Goal: Find specific page/section: Find specific page/section

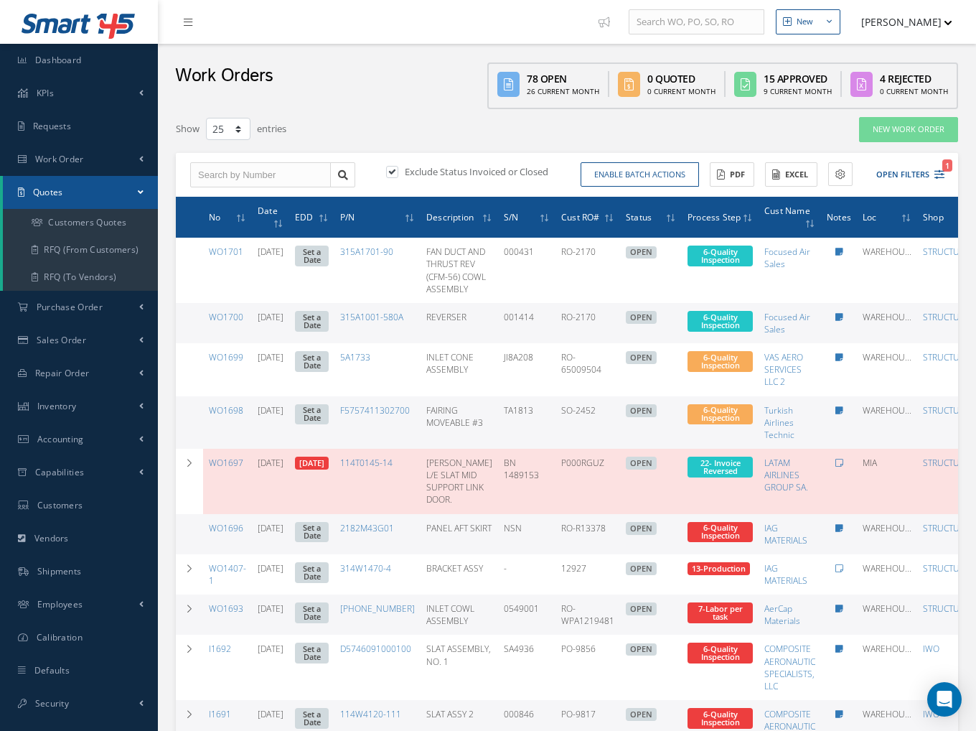
select select "25"
click at [292, 166] on input "text" at bounding box center [260, 175] width 141 height 26
type input "1"
type input "wo1586"
click at [398, 168] on label at bounding box center [400, 171] width 4 height 13
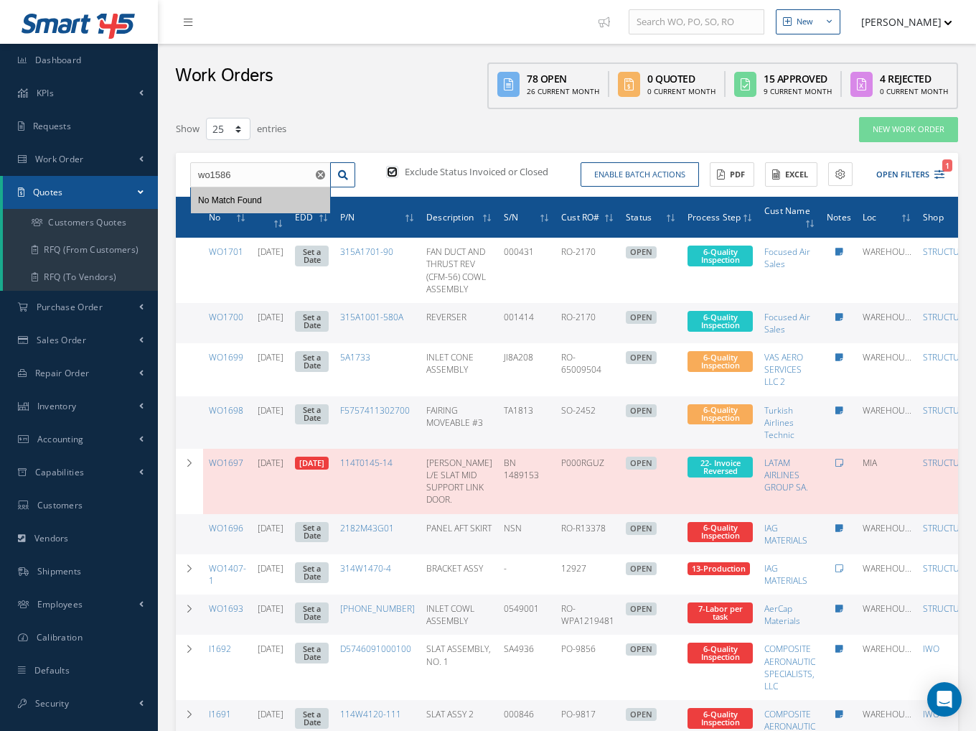
click at [388, 168] on input "checkbox" at bounding box center [390, 172] width 9 height 9
checkbox input "false"
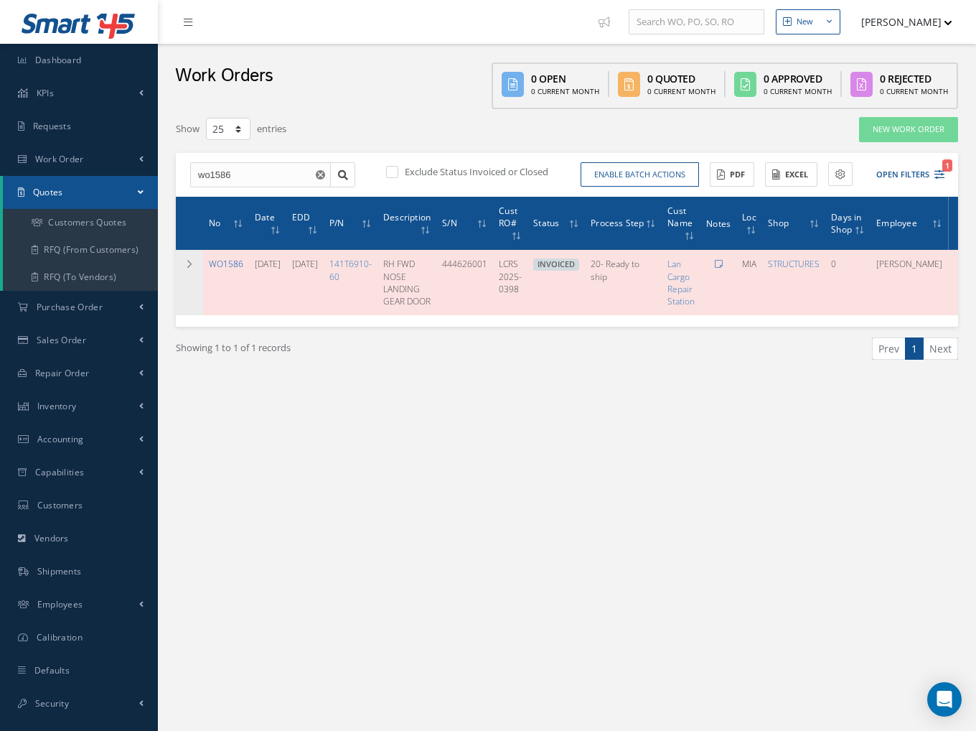
click at [227, 266] on link "WO1586" at bounding box center [226, 264] width 34 height 12
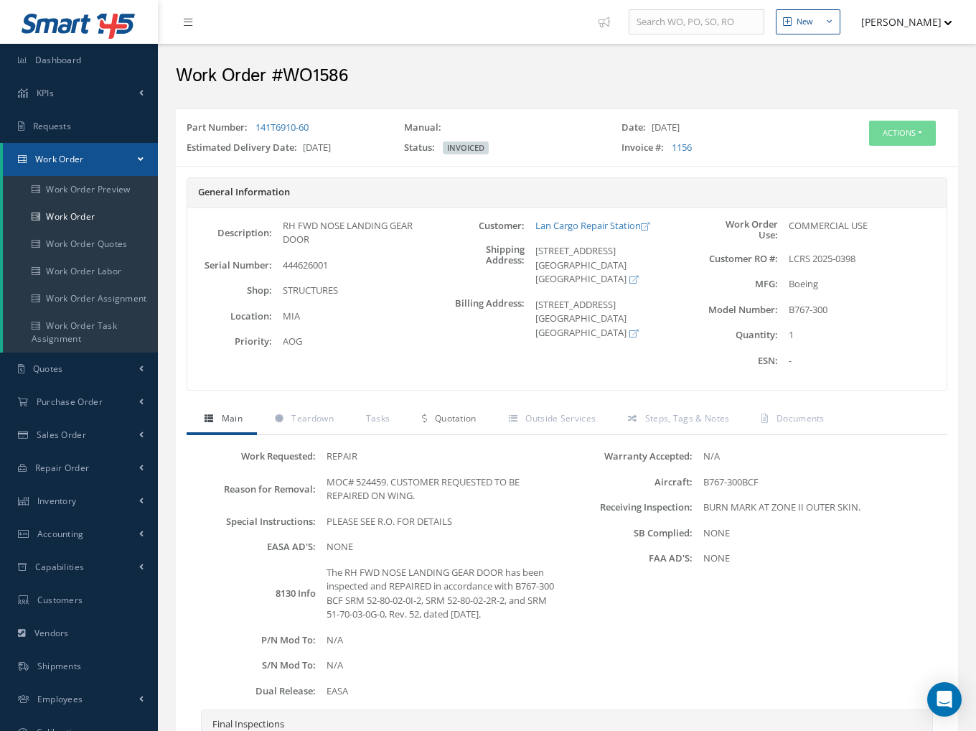
click at [440, 419] on span "Quotation" at bounding box center [456, 418] width 42 height 12
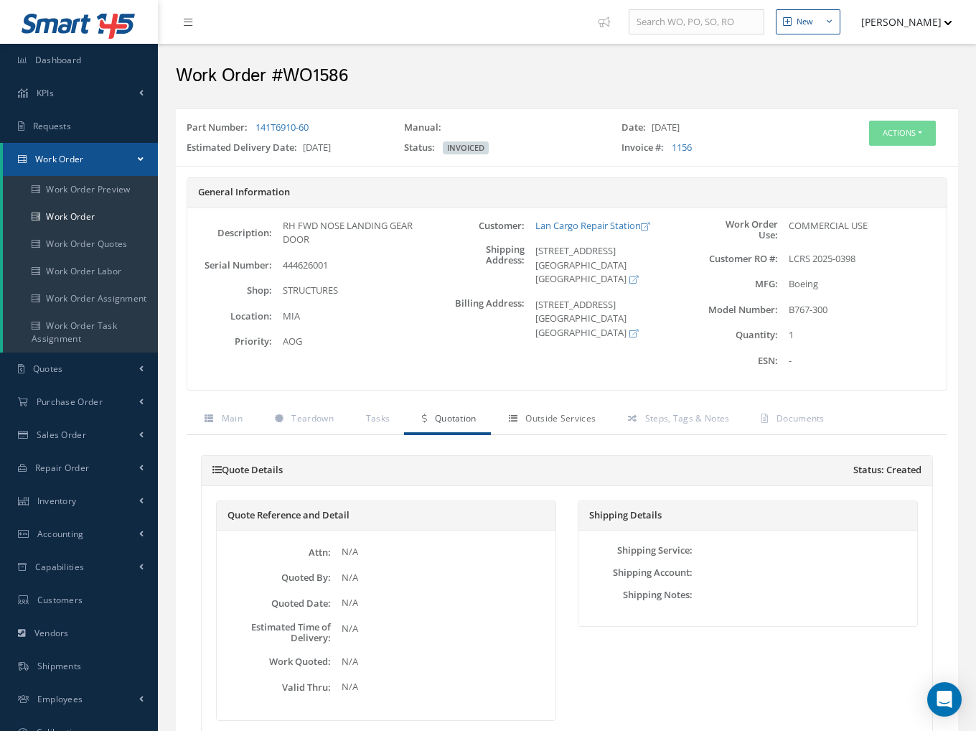
click at [543, 426] on link "Outside Services" at bounding box center [550, 420] width 119 height 30
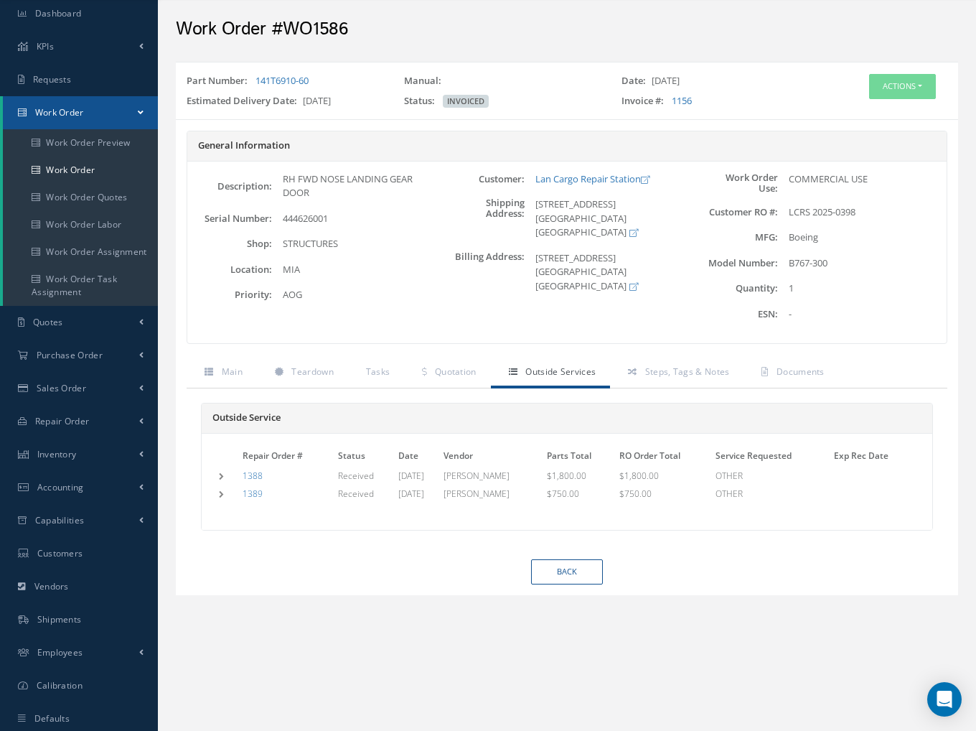
scroll to position [72, 0]
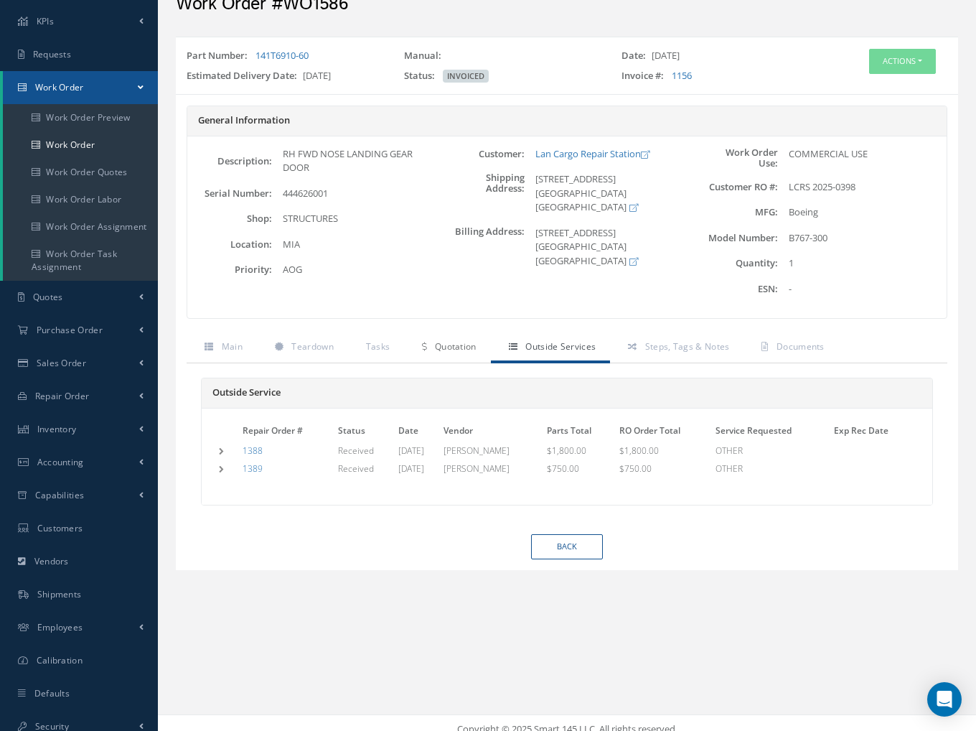
click at [438, 350] on span "Quotation" at bounding box center [456, 346] width 42 height 12
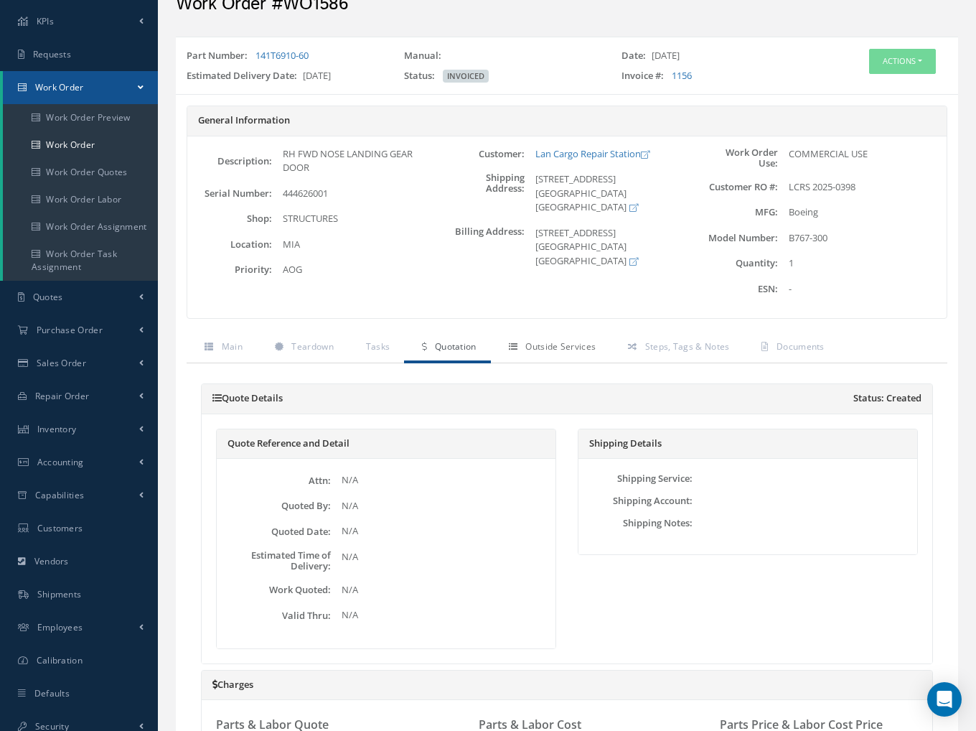
click at [533, 351] on span "Outside Services" at bounding box center [561, 346] width 70 height 12
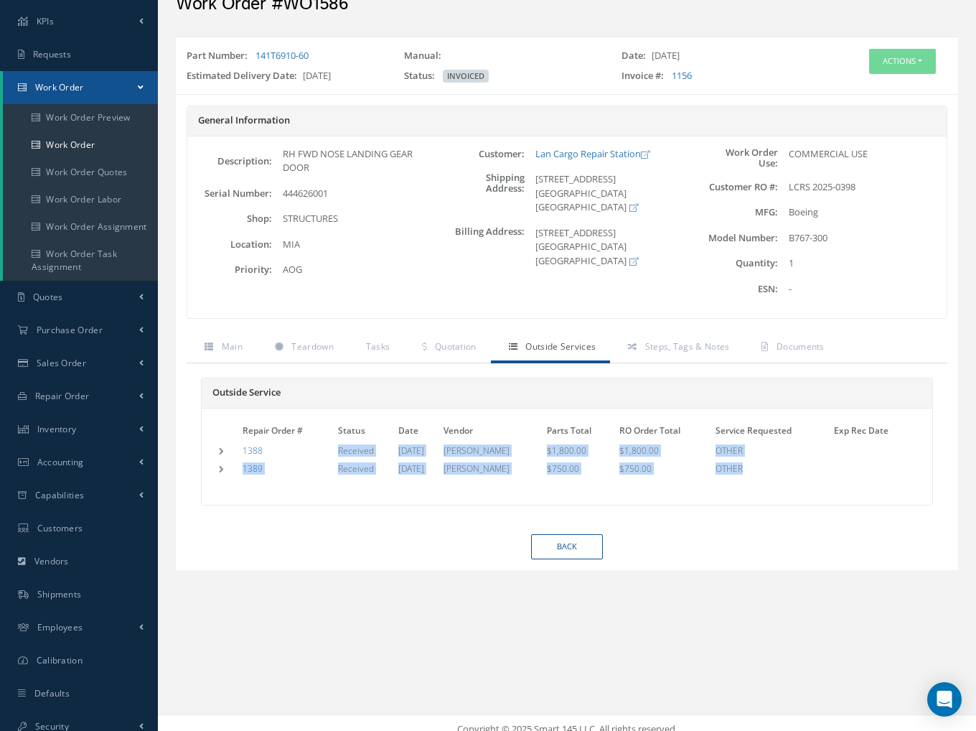
drag, startPoint x: 775, startPoint y: 466, endPoint x: 353, endPoint y: 464, distance: 422.2
click at [330, 456] on tbody "1388 Received 05/20/2025 JORGE BRITO $1,800.00 $1,800.00 OTHER P/N Description …" at bounding box center [567, 461] width 702 height 36
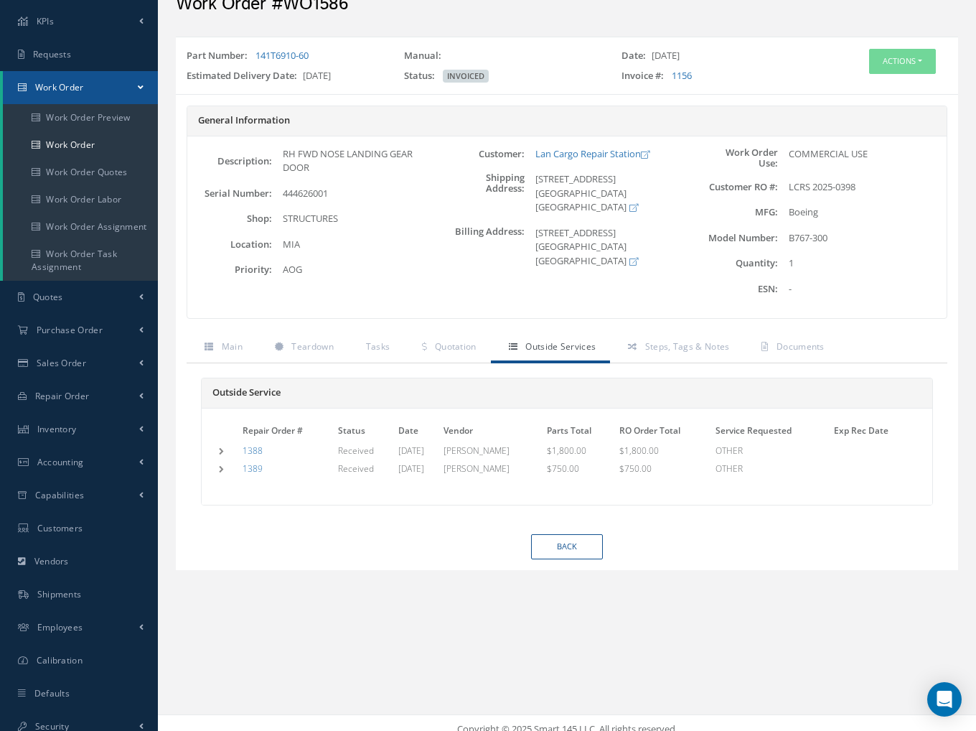
click at [393, 489] on div "Repair Order # Status Date Vendor Parts Total RO Order Total Service Requested …" at bounding box center [567, 457] width 731 height 96
click at [289, 348] on link "Teardown" at bounding box center [302, 348] width 91 height 30
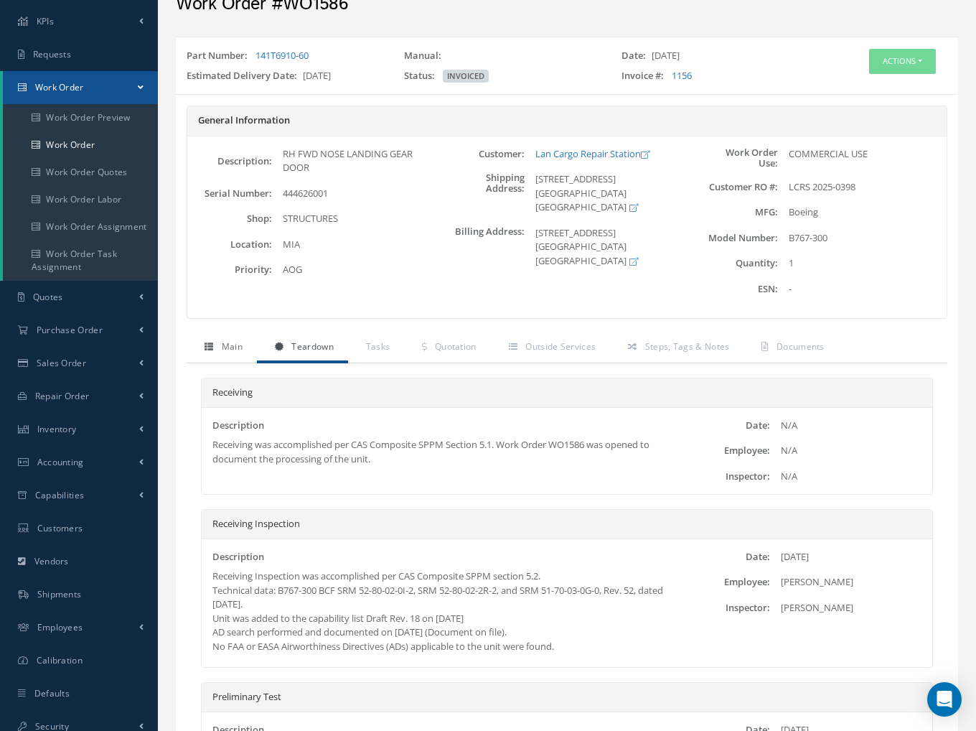
click at [230, 342] on span "Main" at bounding box center [232, 346] width 21 height 12
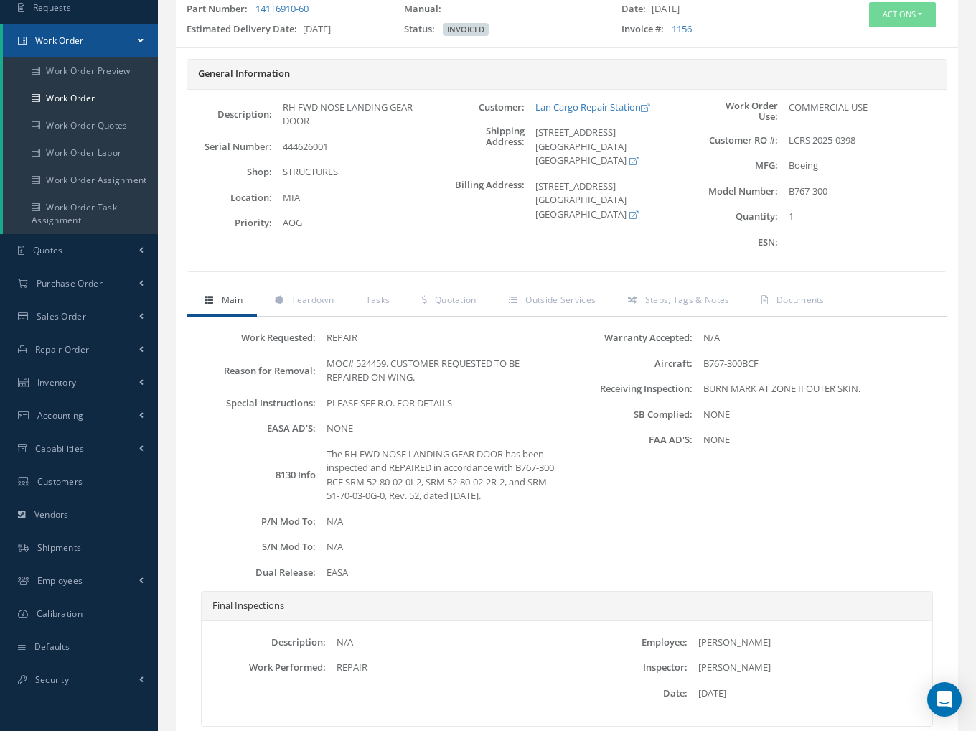
scroll to position [144, 0]
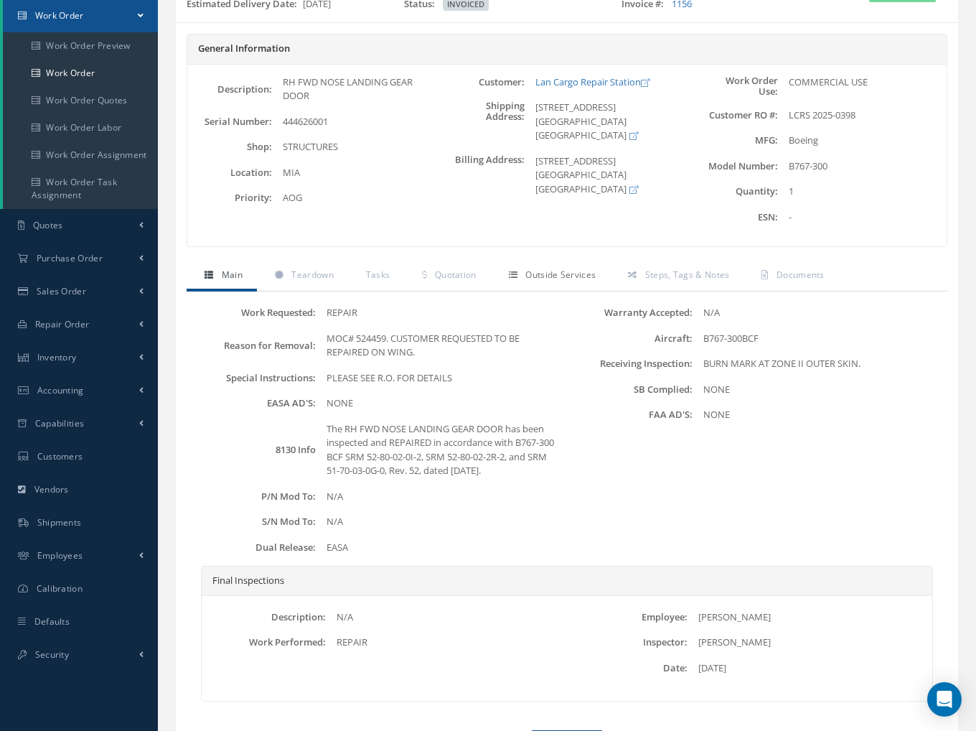
click at [555, 279] on span "Outside Services" at bounding box center [561, 275] width 70 height 12
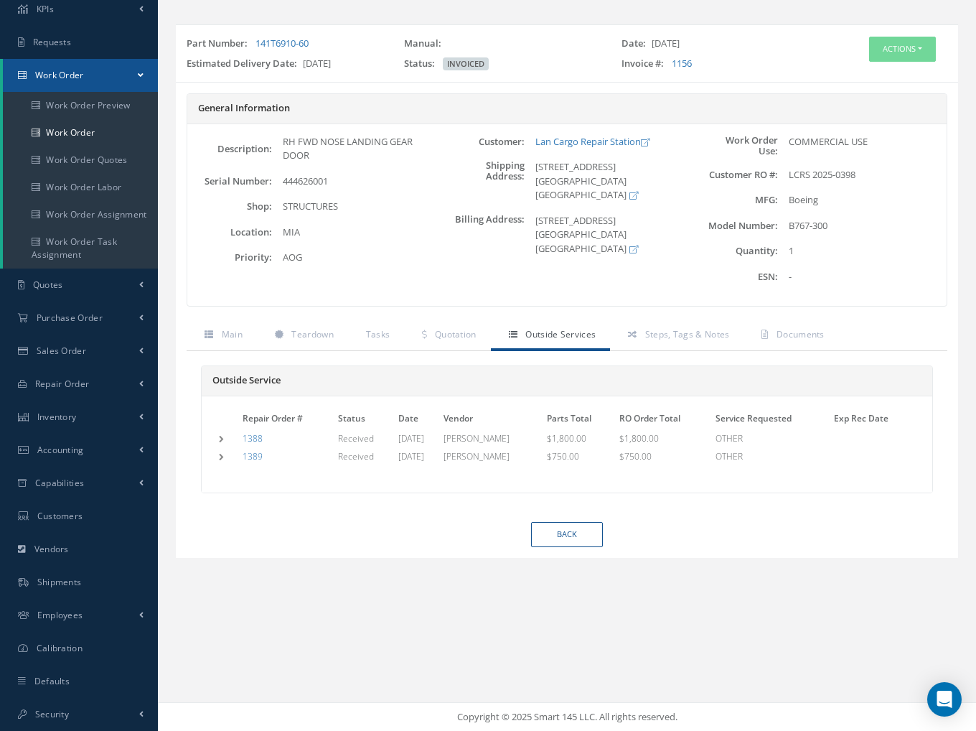
click at [222, 437] on td at bounding box center [228, 438] width 24 height 15
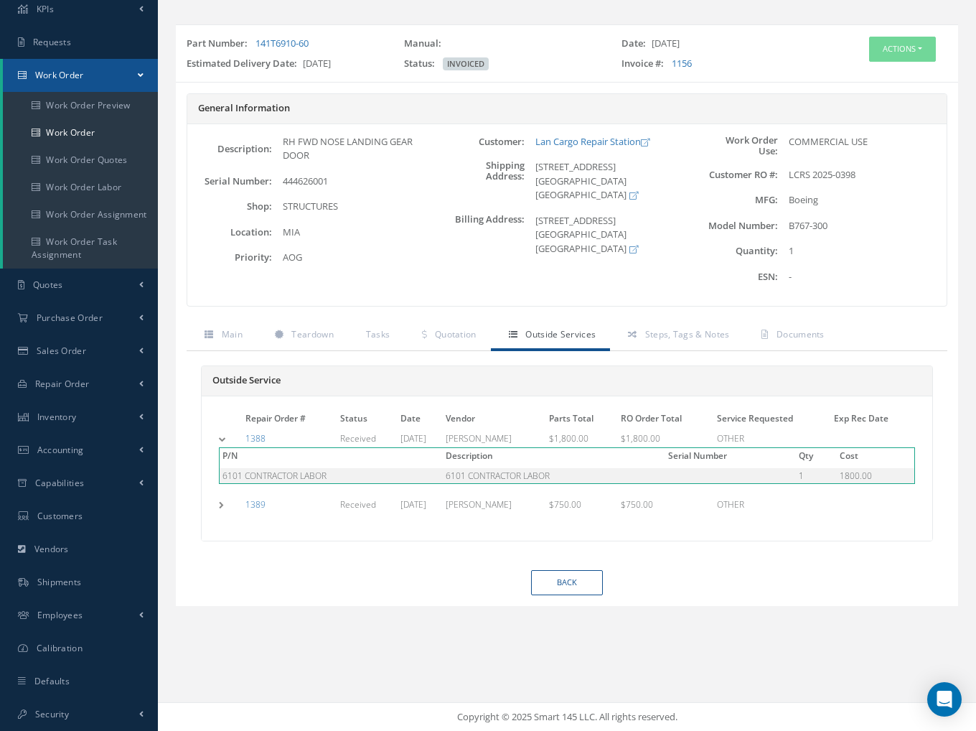
click at [222, 437] on td at bounding box center [229, 438] width 27 height 15
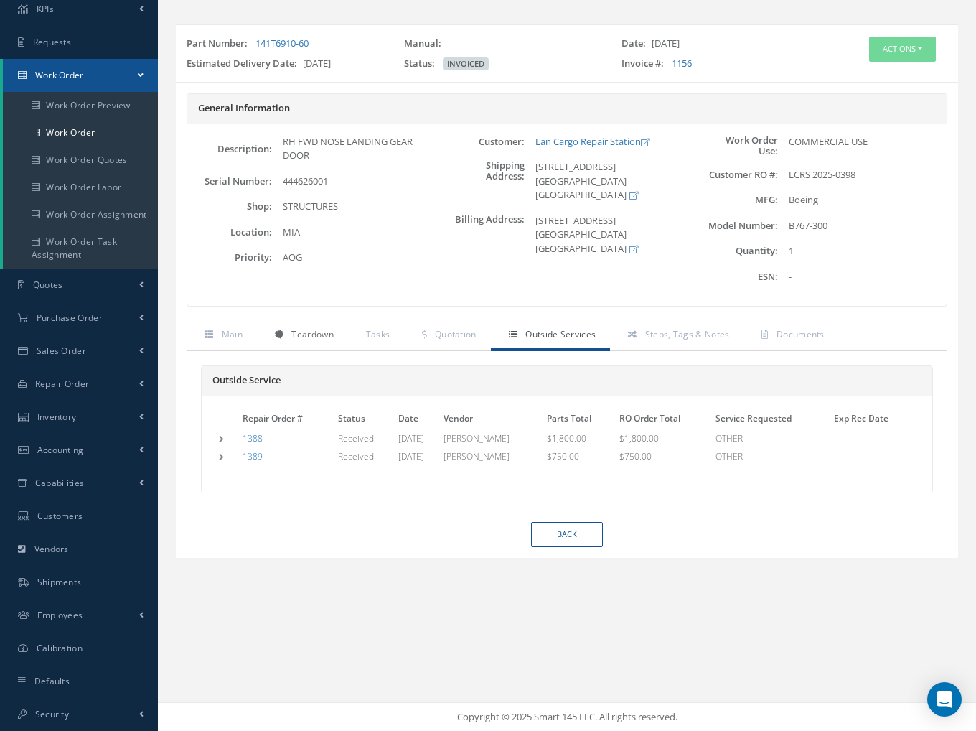
click at [284, 337] on link "Teardown" at bounding box center [302, 336] width 91 height 30
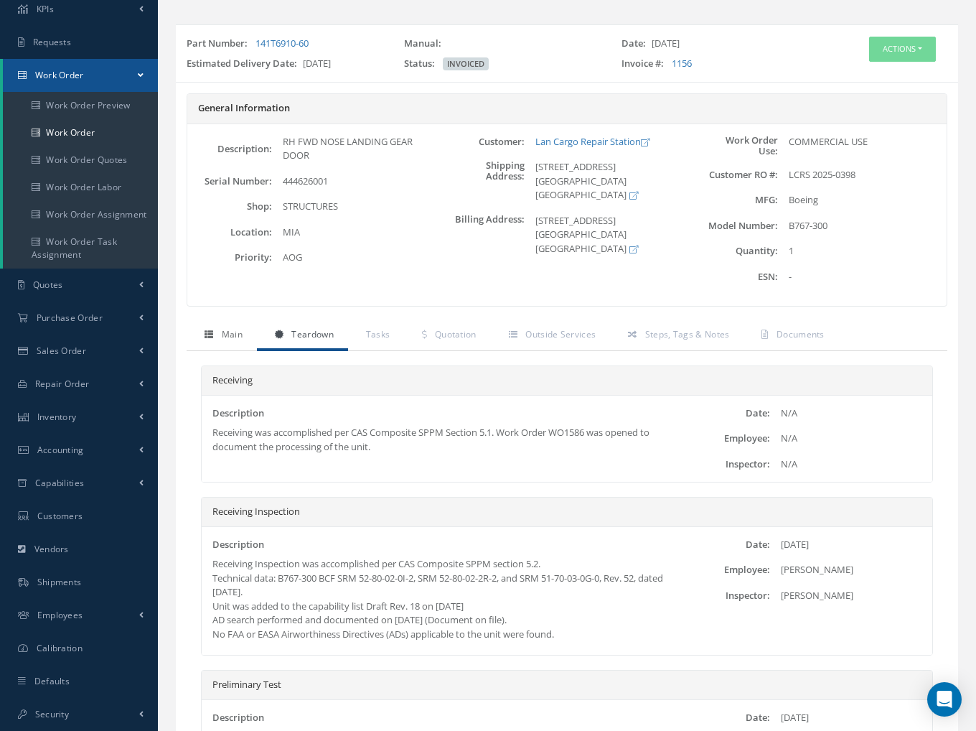
click at [236, 335] on span "Main" at bounding box center [232, 334] width 21 height 12
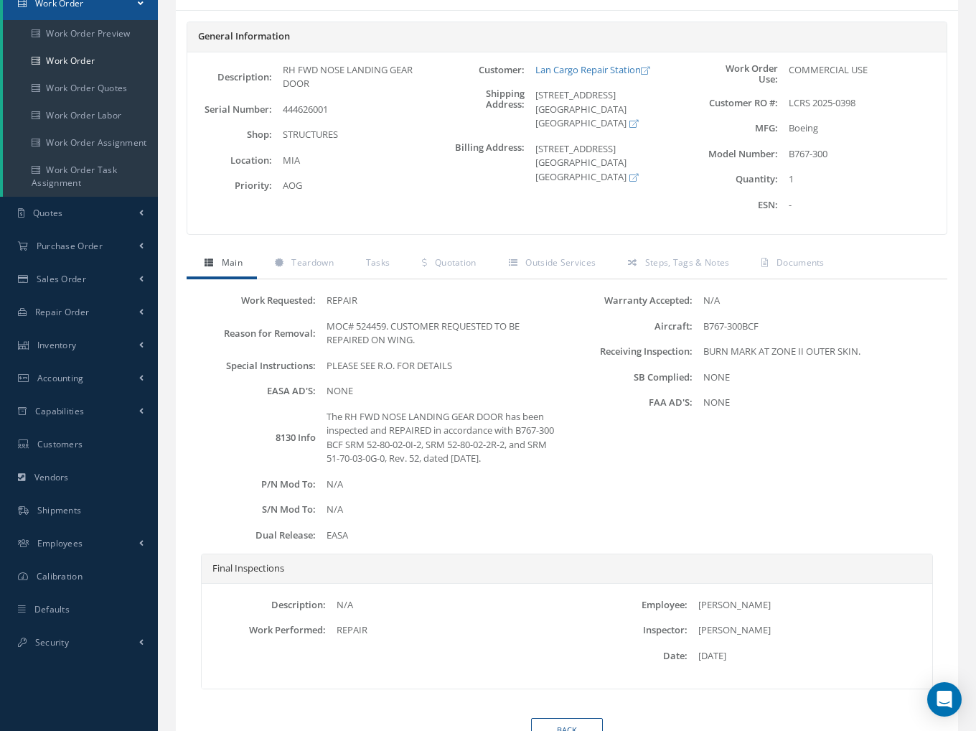
scroll to position [224, 0]
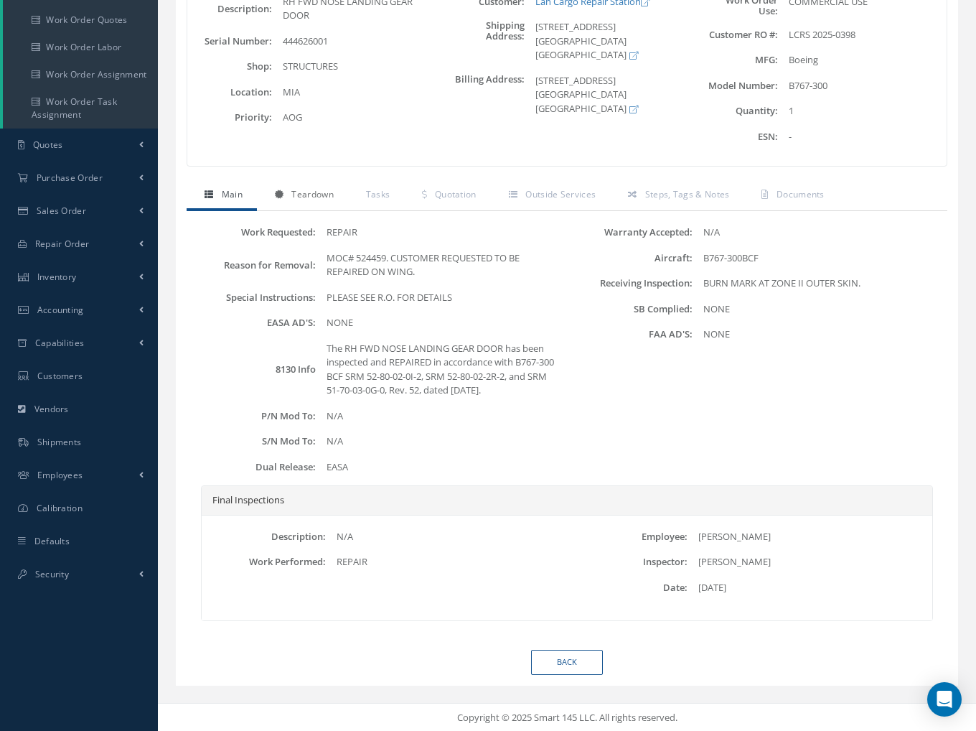
click at [325, 188] on span "Teardown" at bounding box center [313, 194] width 42 height 12
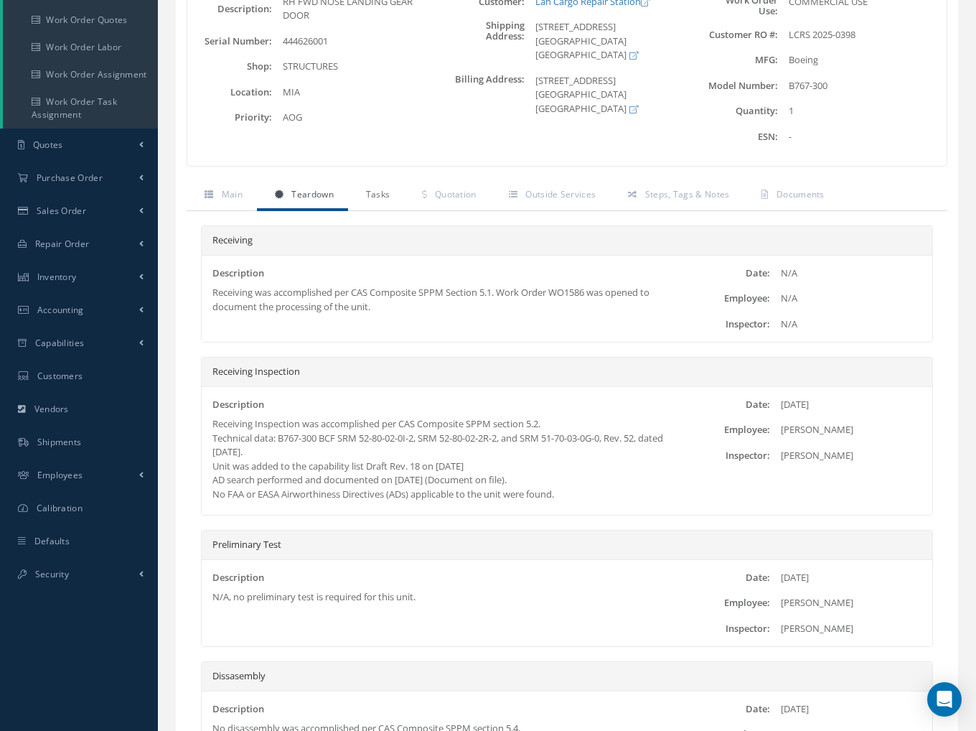
click at [381, 190] on span "Tasks" at bounding box center [378, 194] width 24 height 12
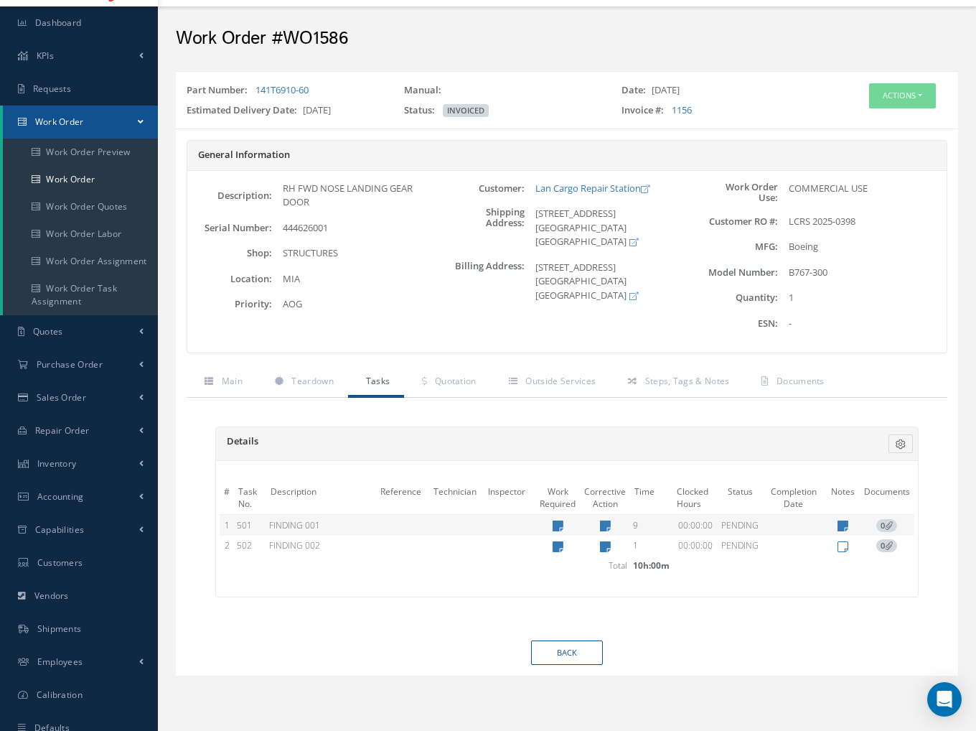
scroll to position [12, 0]
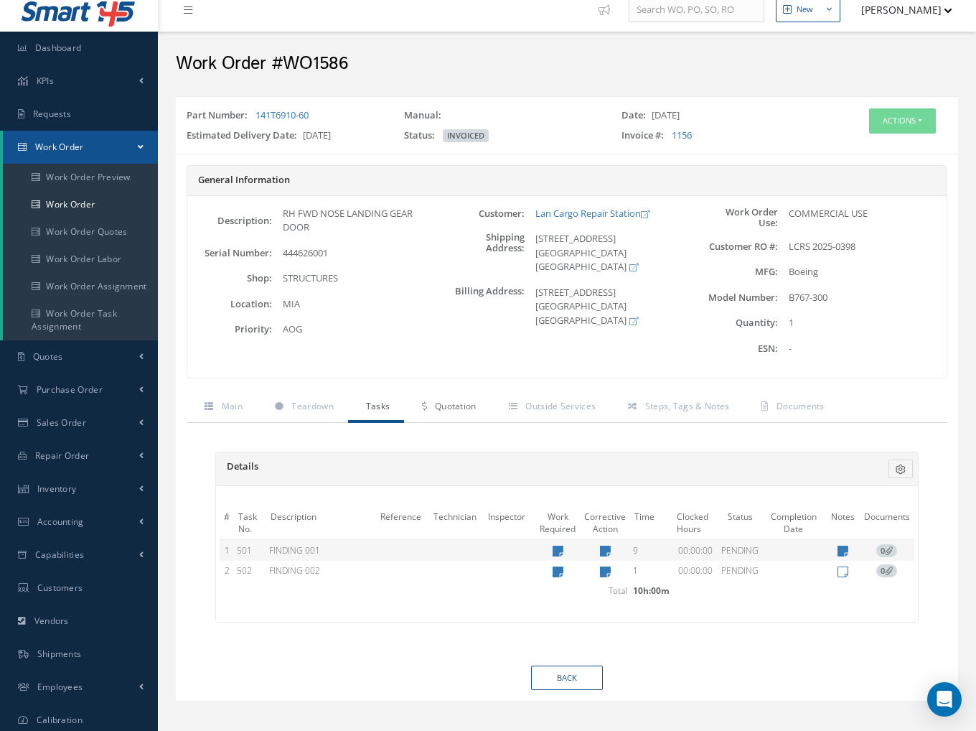
click at [437, 406] on span "Quotation" at bounding box center [456, 406] width 42 height 12
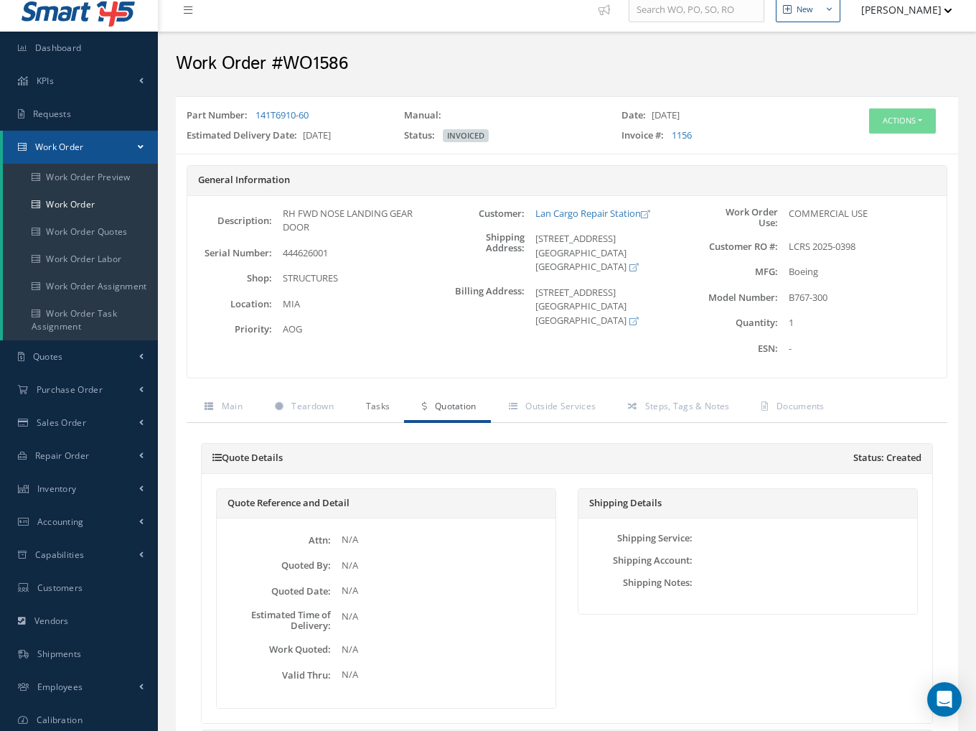
click at [369, 403] on span "Tasks" at bounding box center [378, 406] width 24 height 12
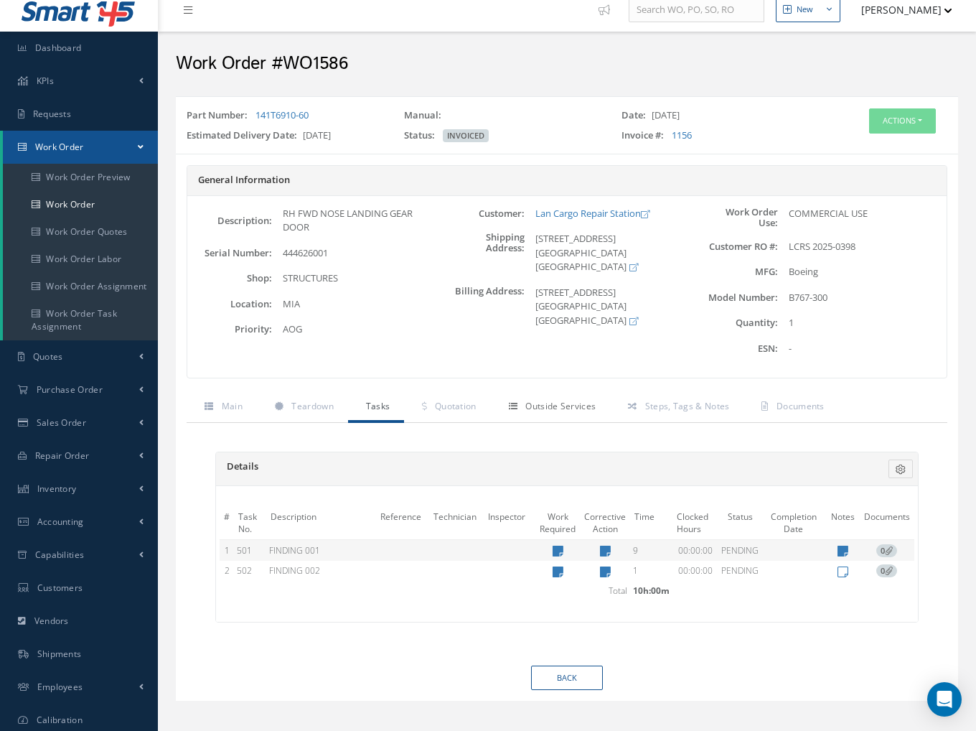
click at [564, 410] on span "Outside Services" at bounding box center [561, 406] width 70 height 12
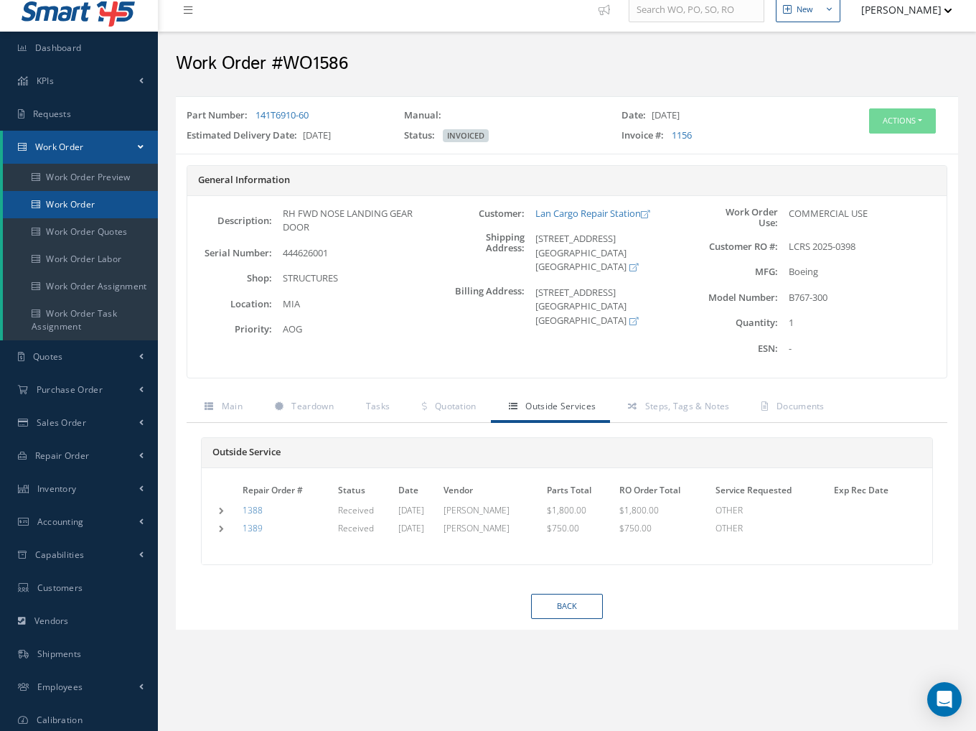
click at [75, 202] on link "Work Order" at bounding box center [80, 204] width 155 height 27
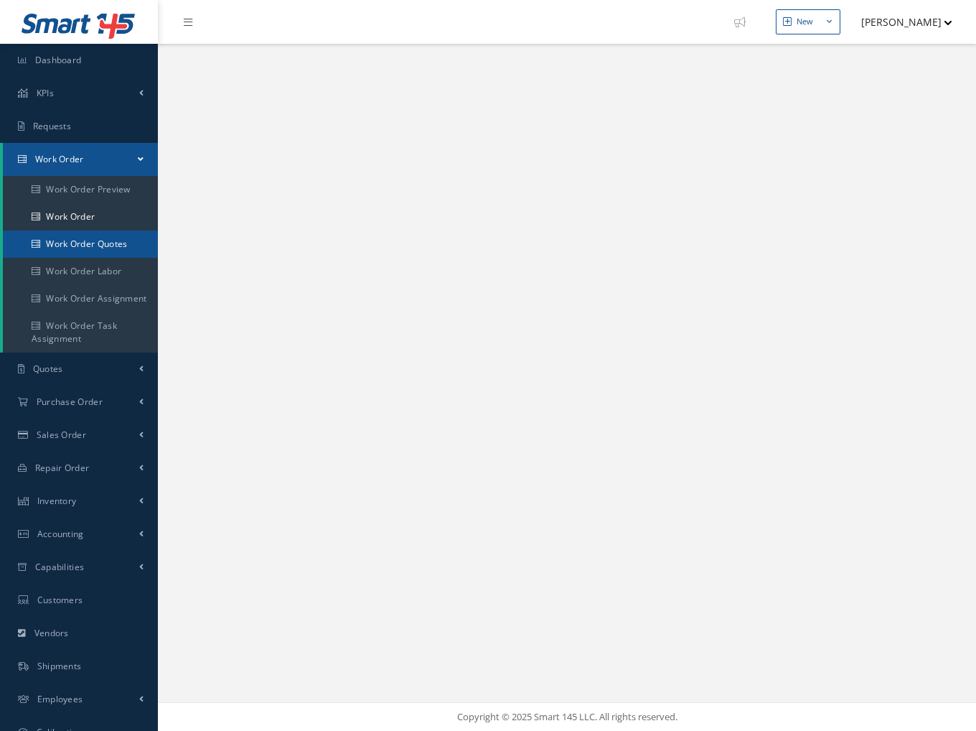
select select "25"
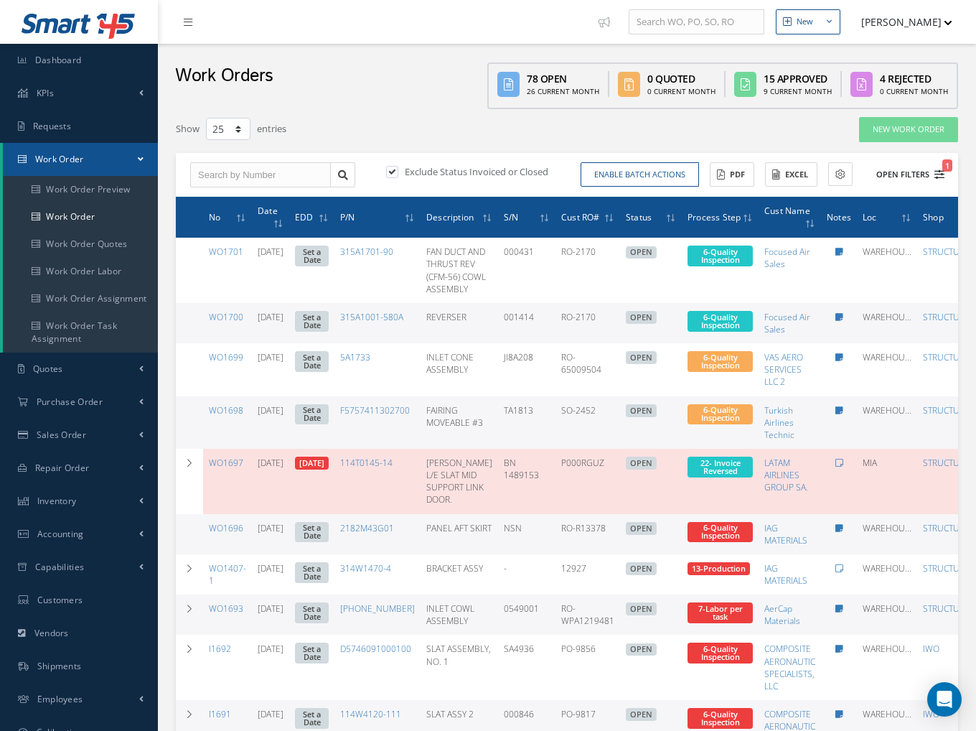
click at [915, 169] on button "Open Filters 1" at bounding box center [904, 175] width 81 height 24
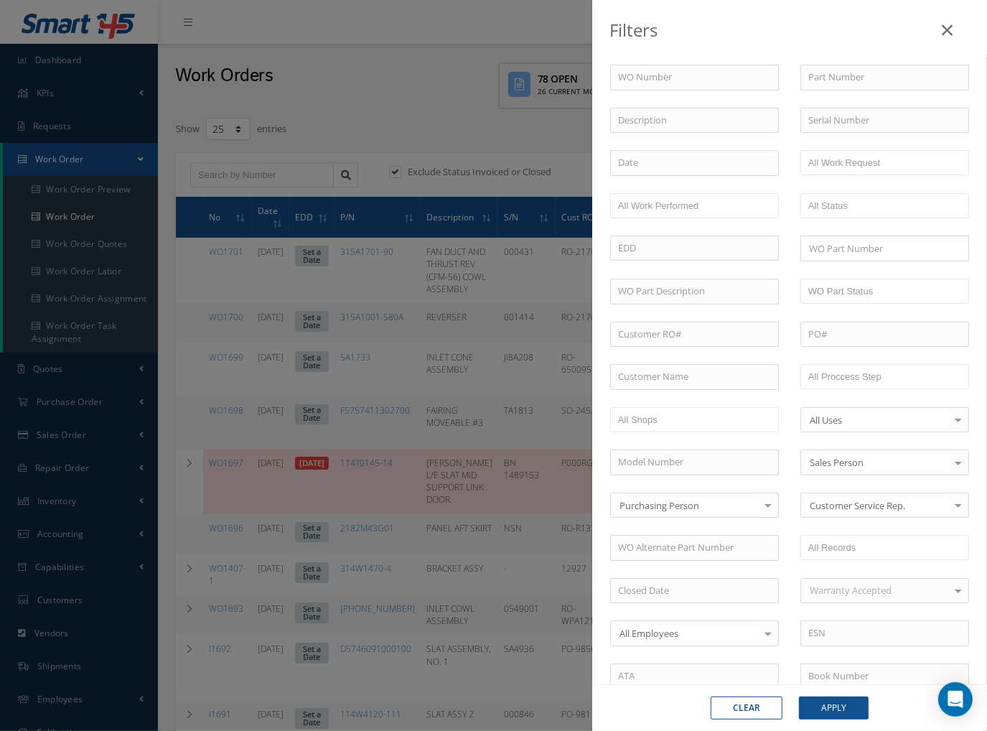
click at [392, 176] on div "Filters WO Number Part Number Description Serial Number BALANCE BENCH CHECK BER…" at bounding box center [493, 365] width 987 height 731
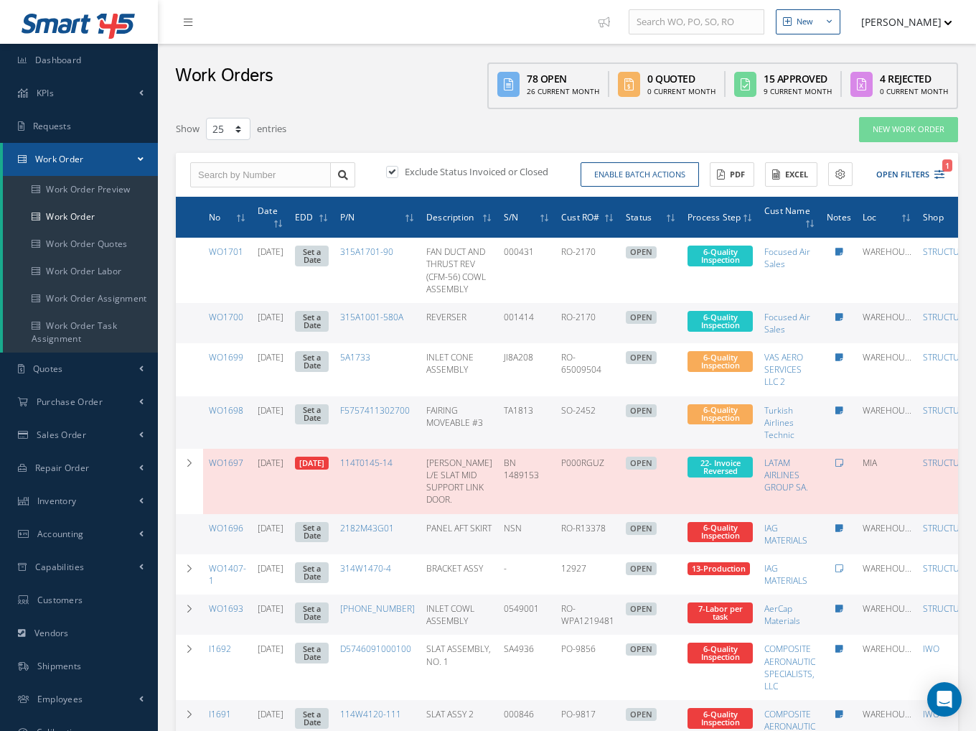
click at [398, 170] on label at bounding box center [400, 171] width 4 height 13
click at [393, 170] on input "checkbox" at bounding box center [390, 172] width 9 height 9
checkbox input "false"
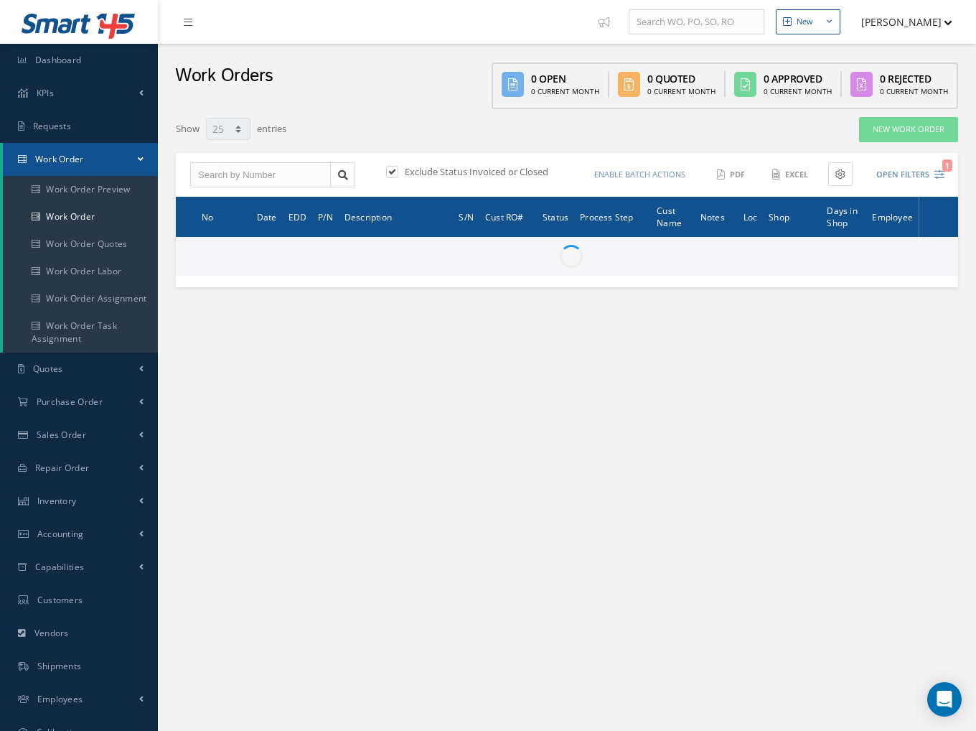
select select "25"
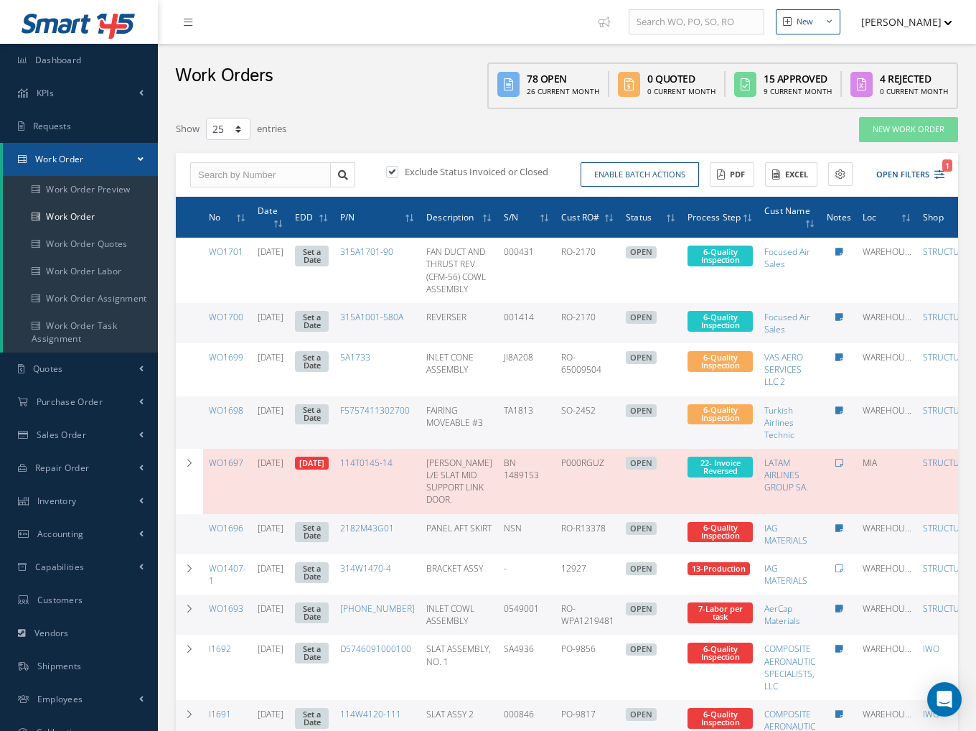
drag, startPoint x: 899, startPoint y: 176, endPoint x: 544, endPoint y: 166, distance: 354.8
click at [549, 164] on div "Exclude Status Invoiced or Closed Enable batch actions Update Work Orders Close…" at bounding box center [567, 175] width 783 height 45
click at [398, 172] on label at bounding box center [400, 171] width 4 height 13
click at [391, 172] on input "checkbox" at bounding box center [390, 172] width 9 height 9
checkbox input "false"
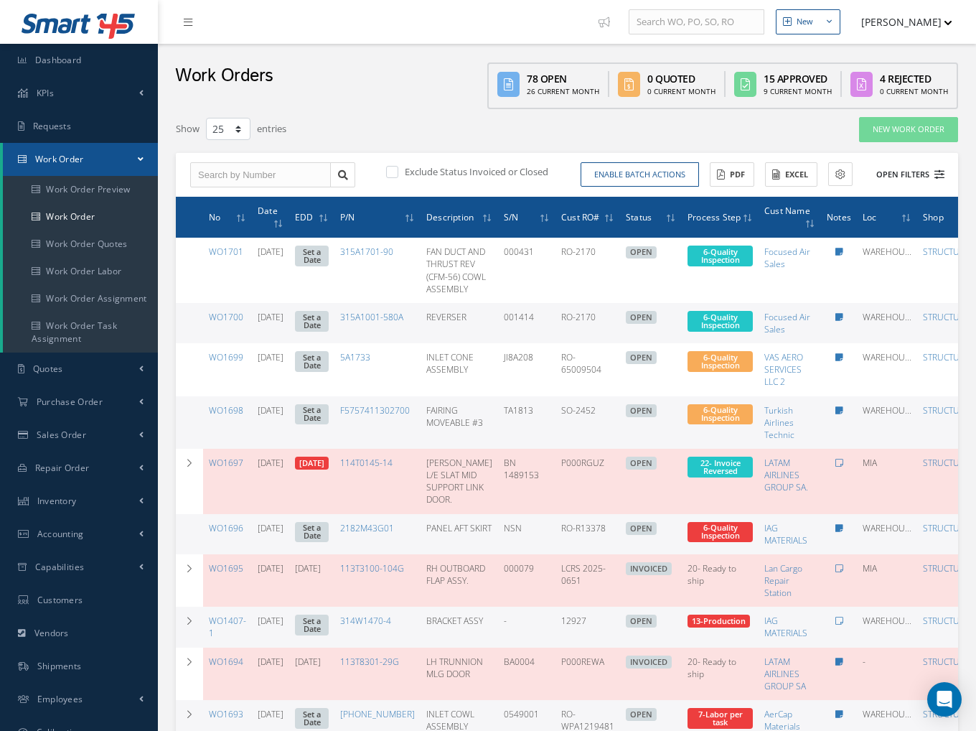
click at [922, 172] on button "Open Filters" at bounding box center [904, 175] width 81 height 24
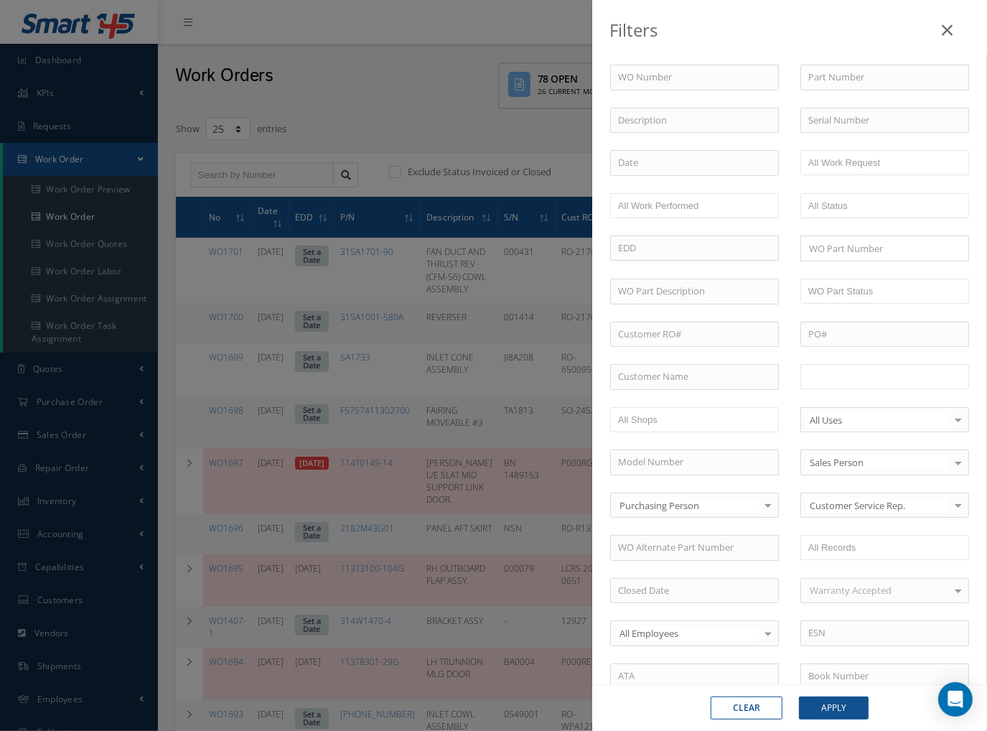
click at [823, 373] on input "text" at bounding box center [853, 377] width 91 height 18
type input "20"
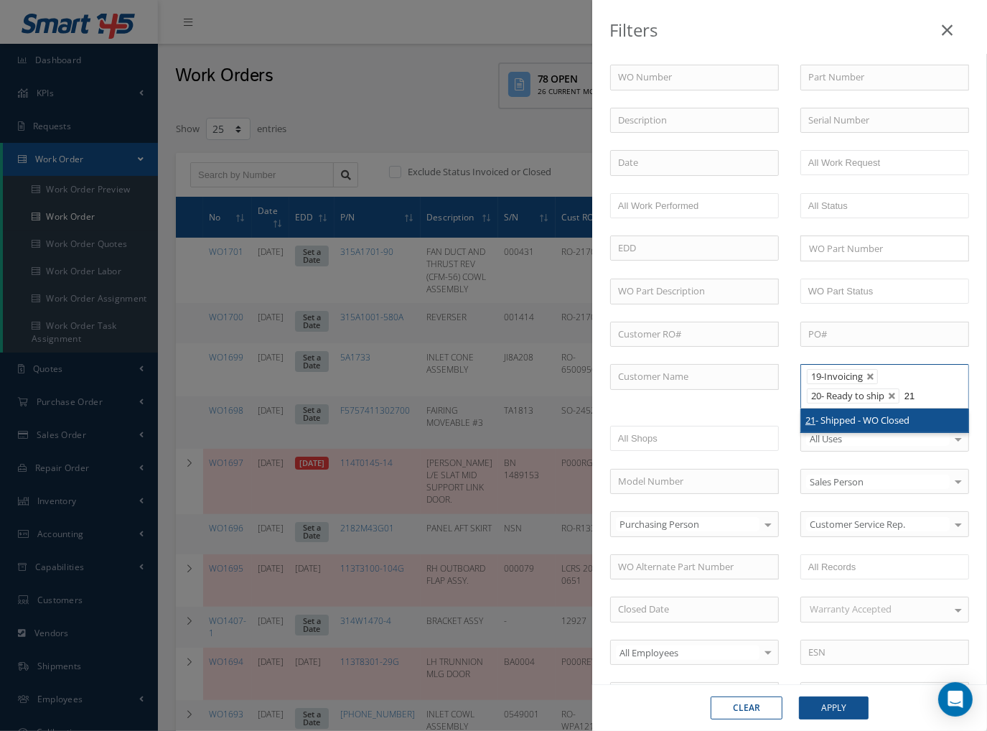
type input "21"
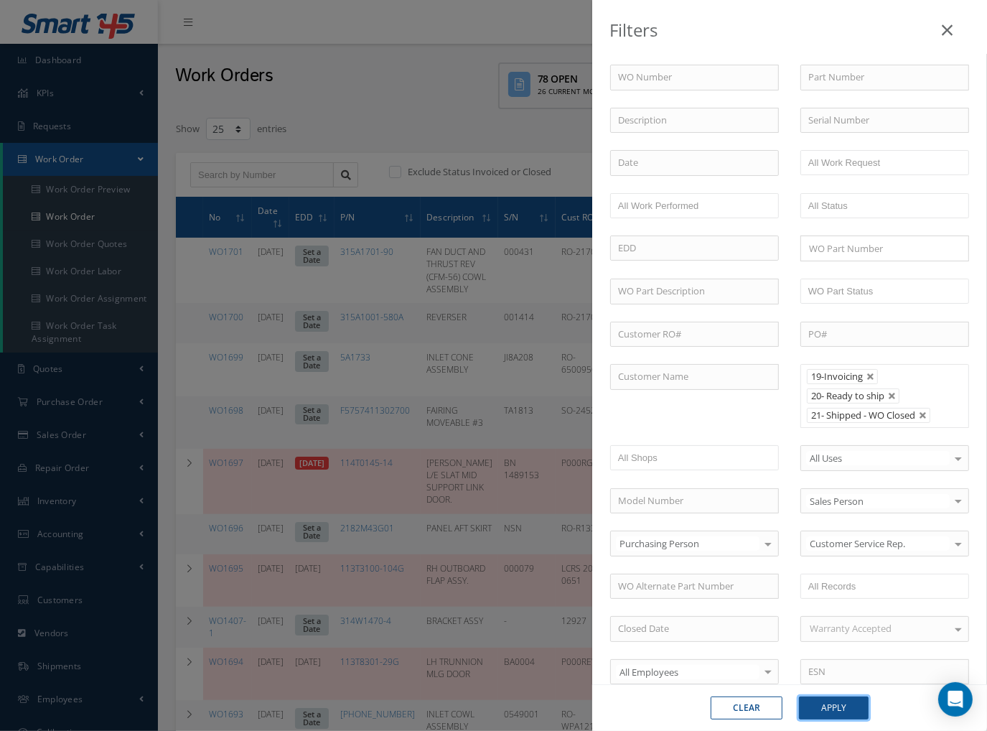
click at [827, 702] on button "Apply" at bounding box center [834, 707] width 70 height 23
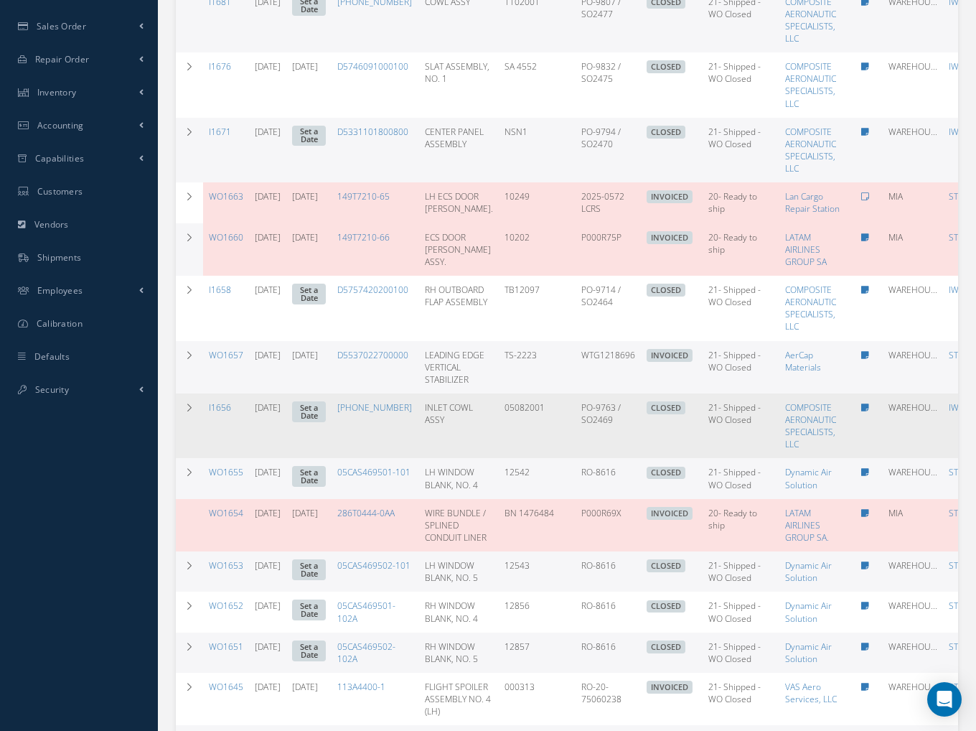
scroll to position [431, 0]
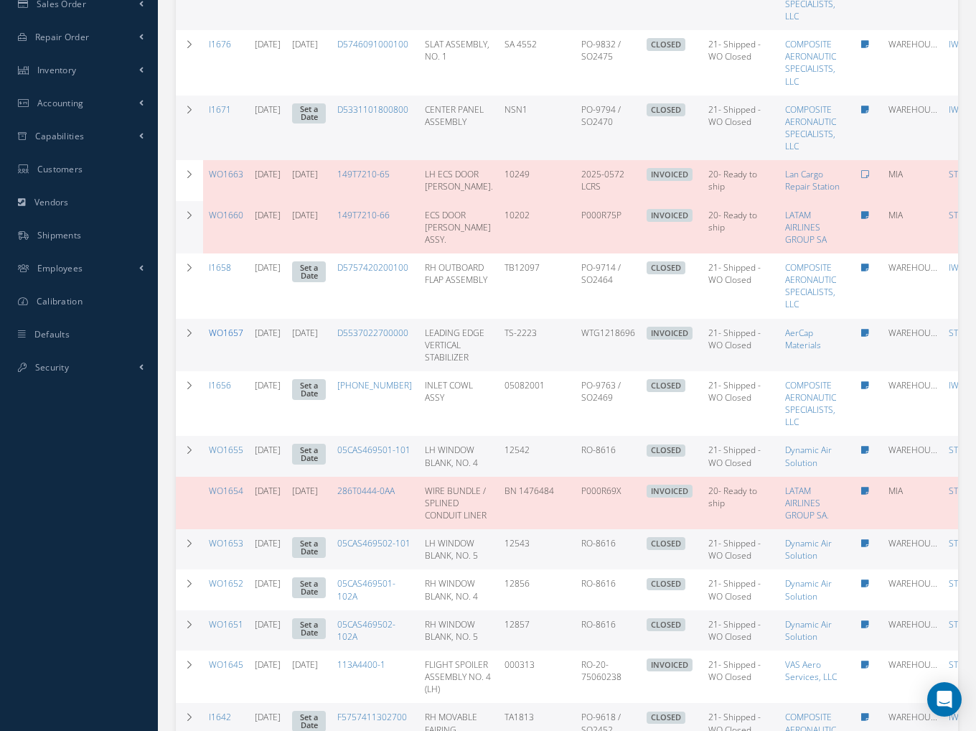
click at [228, 339] on link "WO1657" at bounding box center [226, 333] width 34 height 12
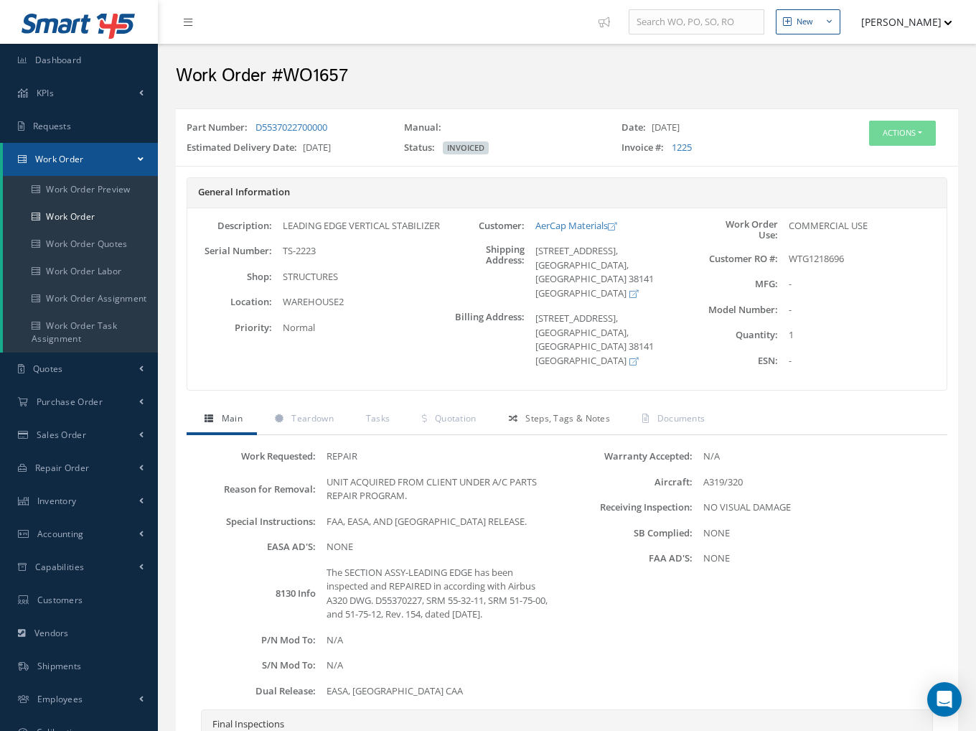
click at [557, 420] on span "Steps, Tags & Notes" at bounding box center [568, 418] width 85 height 12
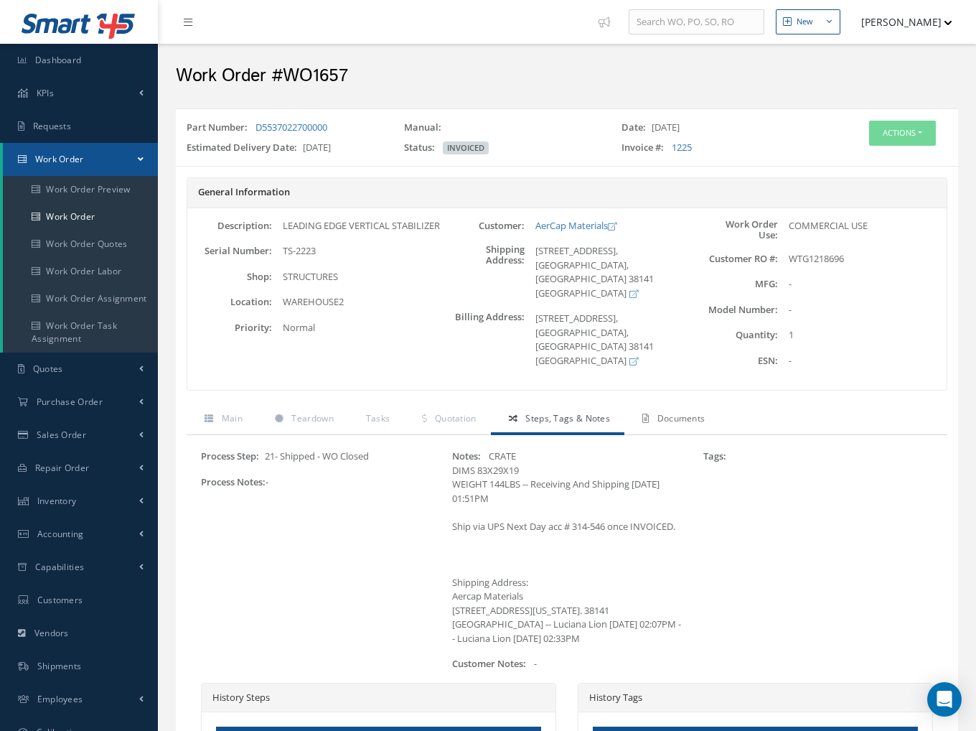
click at [678, 426] on link "Documents" at bounding box center [672, 420] width 95 height 30
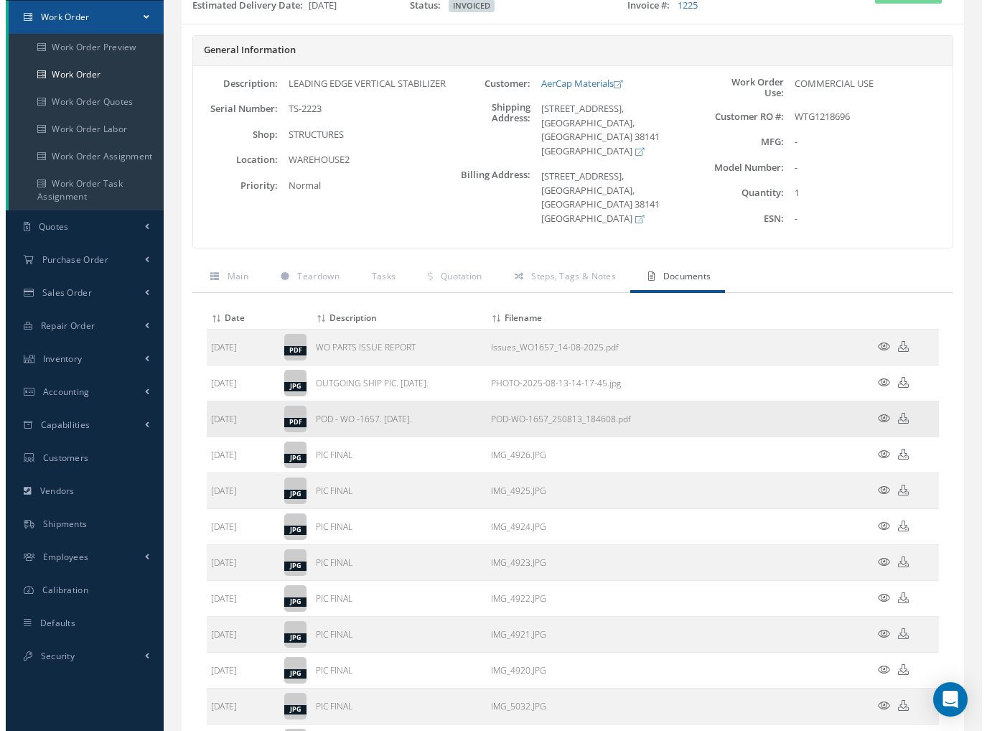
scroll to position [144, 0]
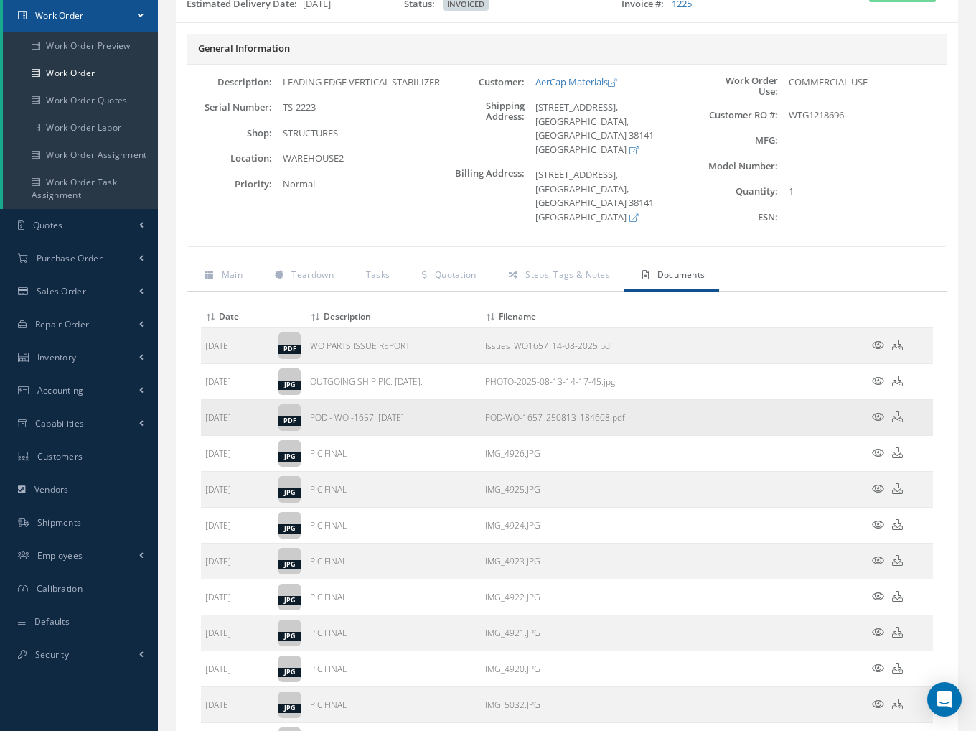
click at [875, 414] on icon at bounding box center [878, 416] width 12 height 11
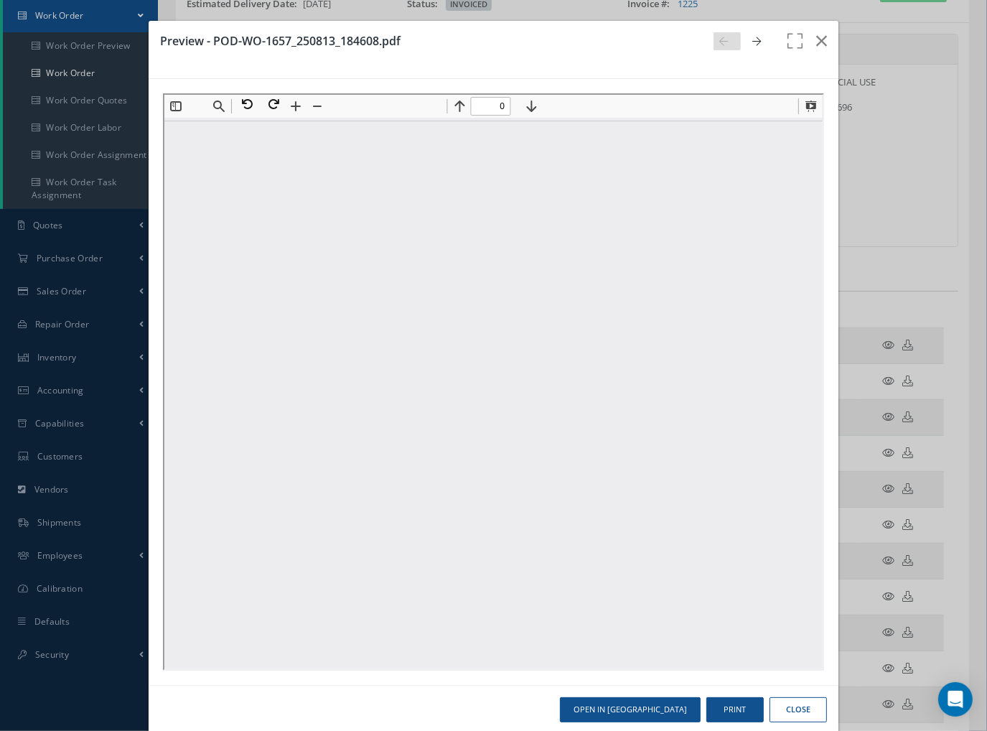
scroll to position [0, 0]
type input "1"
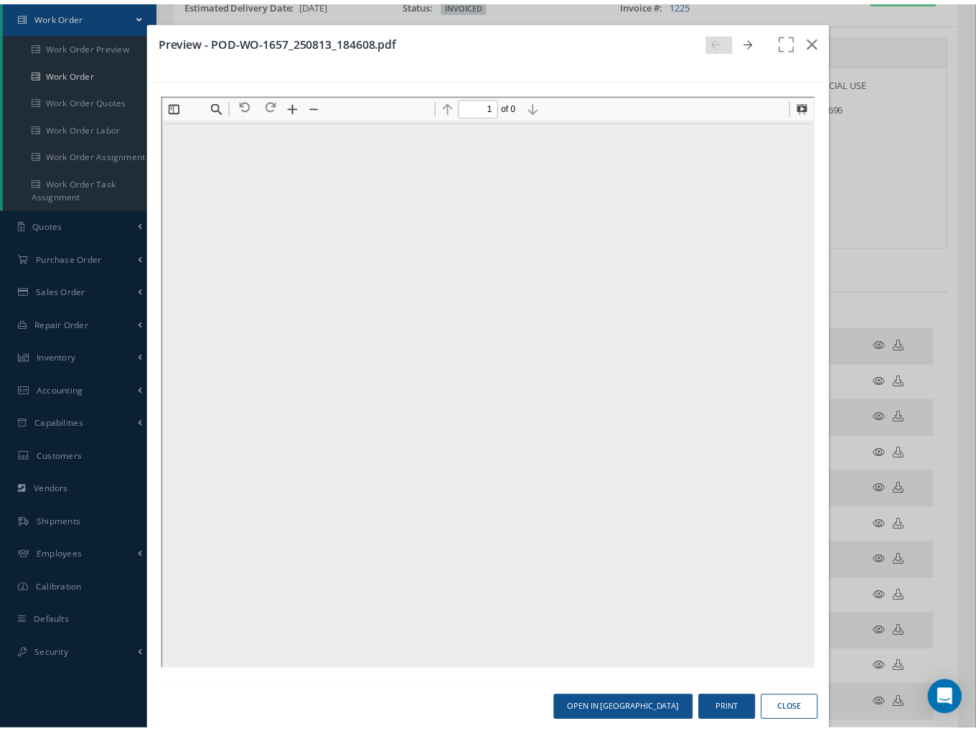
scroll to position [7, 0]
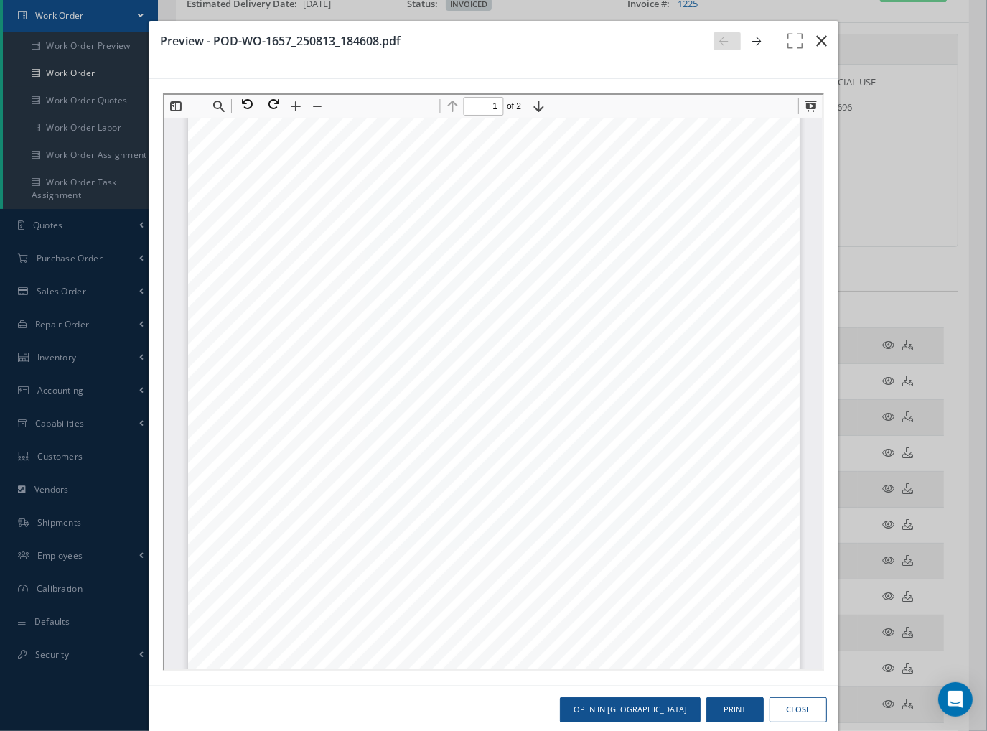
click at [816, 40] on icon "button" at bounding box center [821, 40] width 11 height 17
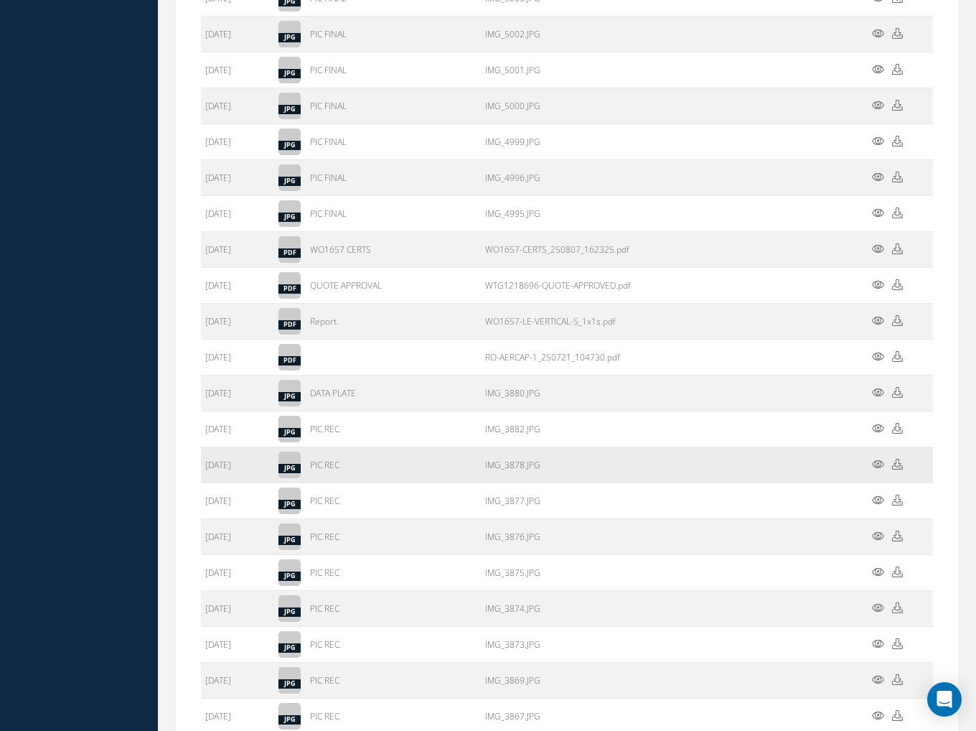
scroll to position [1867, 0]
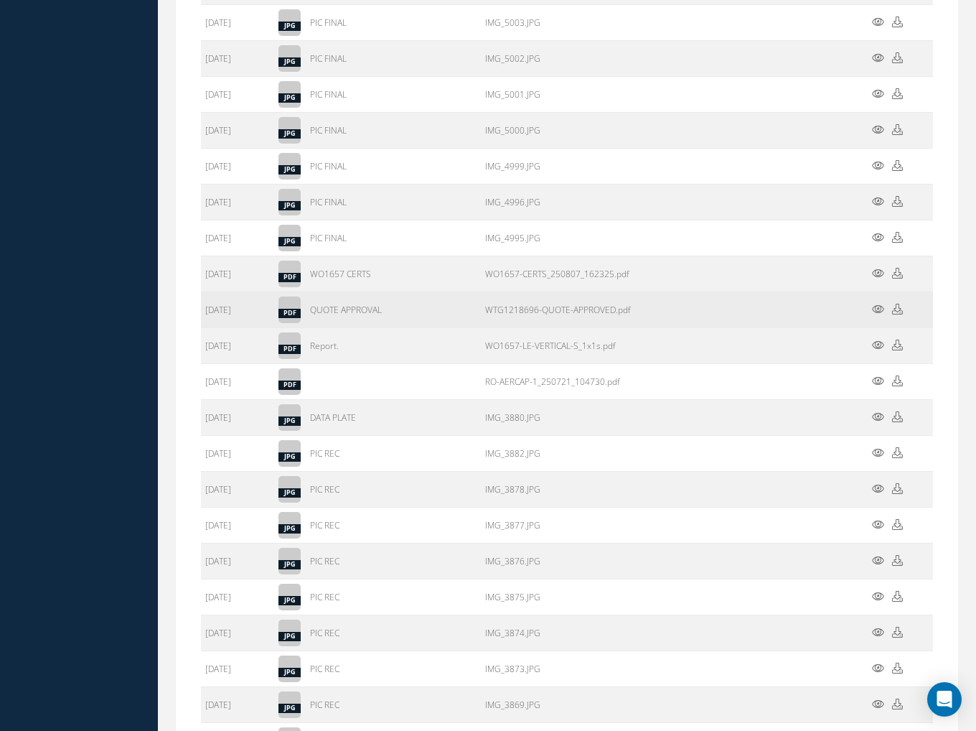
click at [879, 304] on icon at bounding box center [878, 309] width 12 height 11
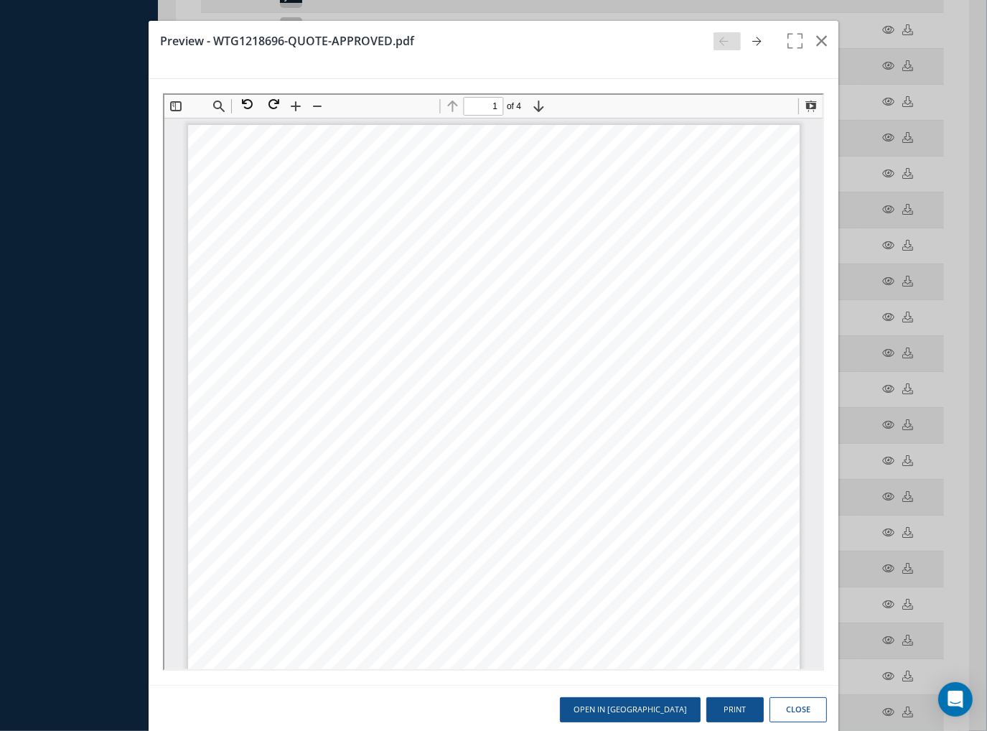
scroll to position [7, 0]
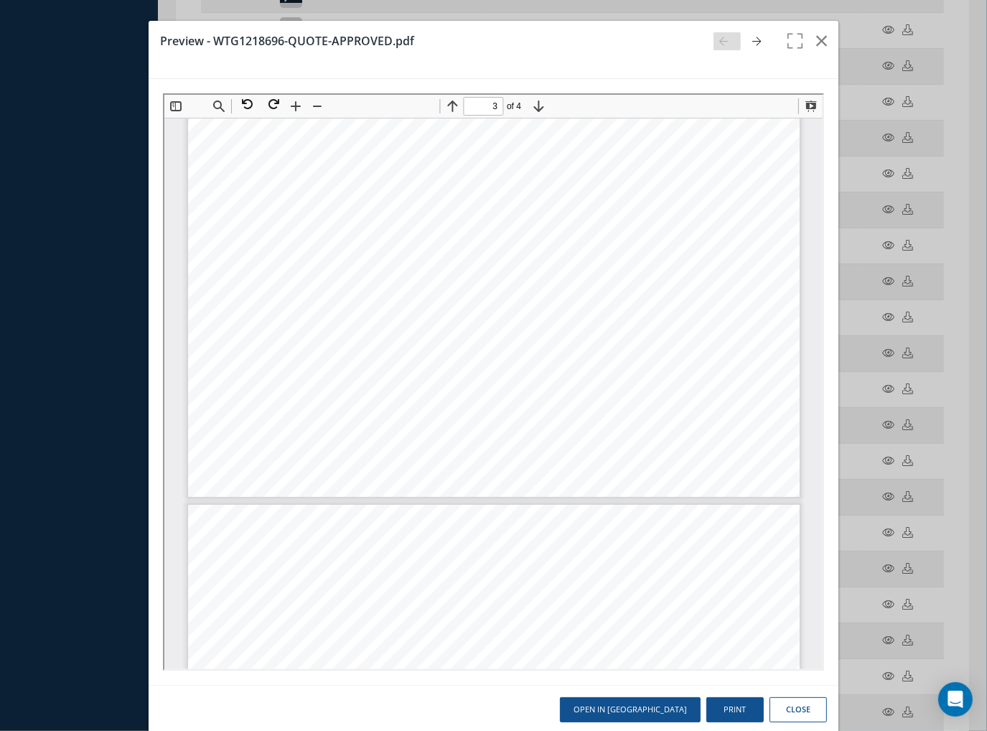
type input "4"
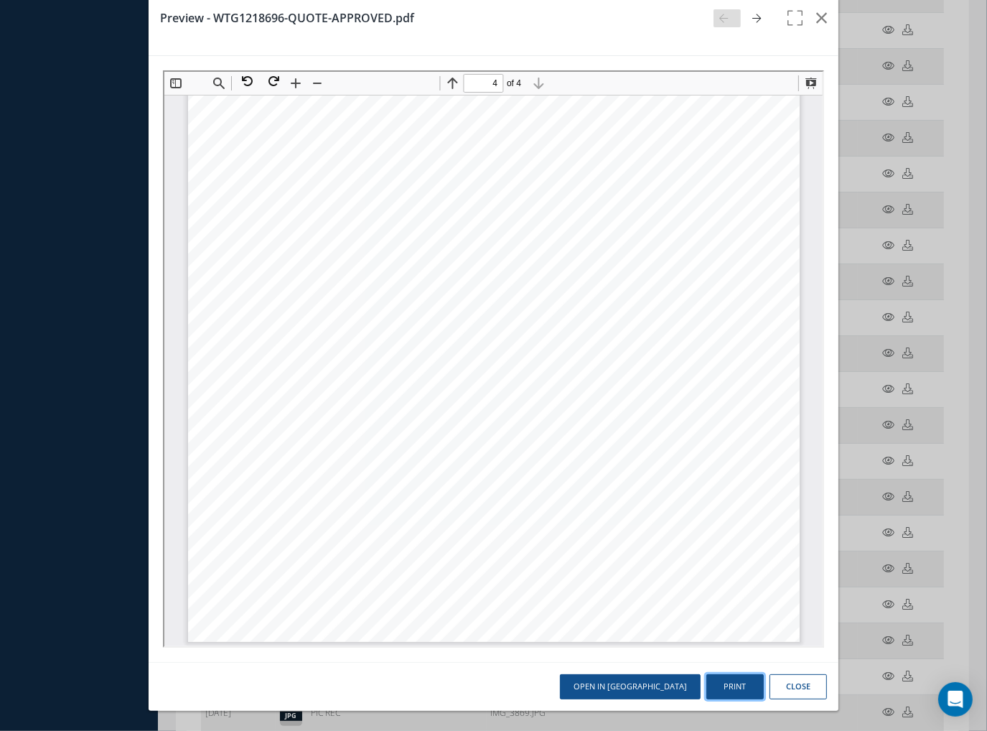
click at [719, 688] on button "Print" at bounding box center [735, 686] width 57 height 25
click at [816, 19] on icon "button" at bounding box center [821, 17] width 11 height 17
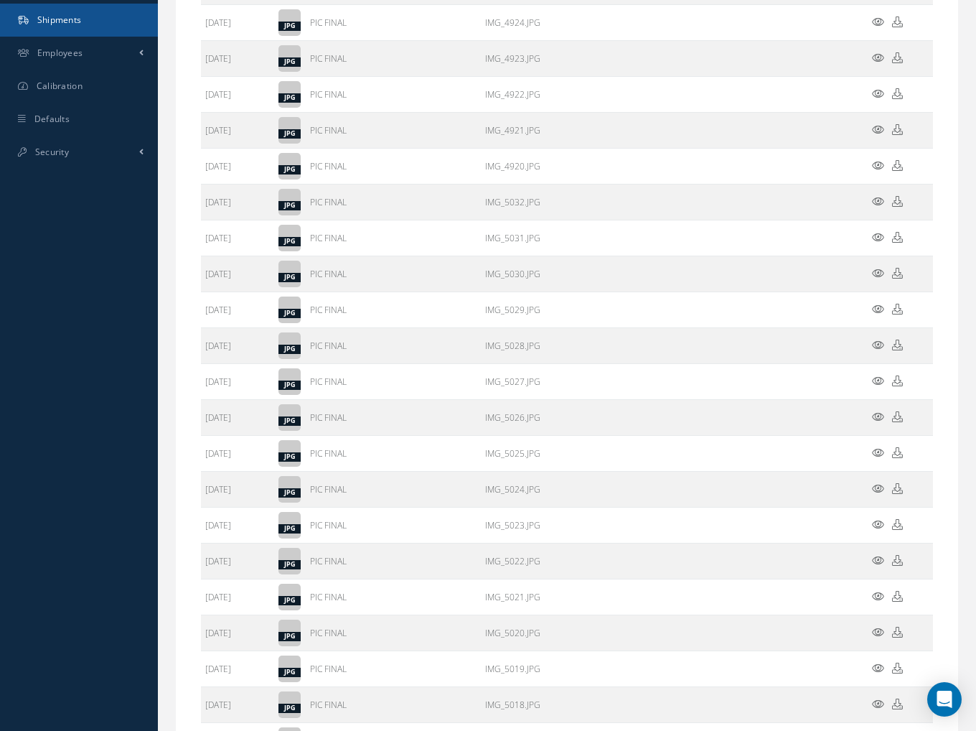
scroll to position [0, 0]
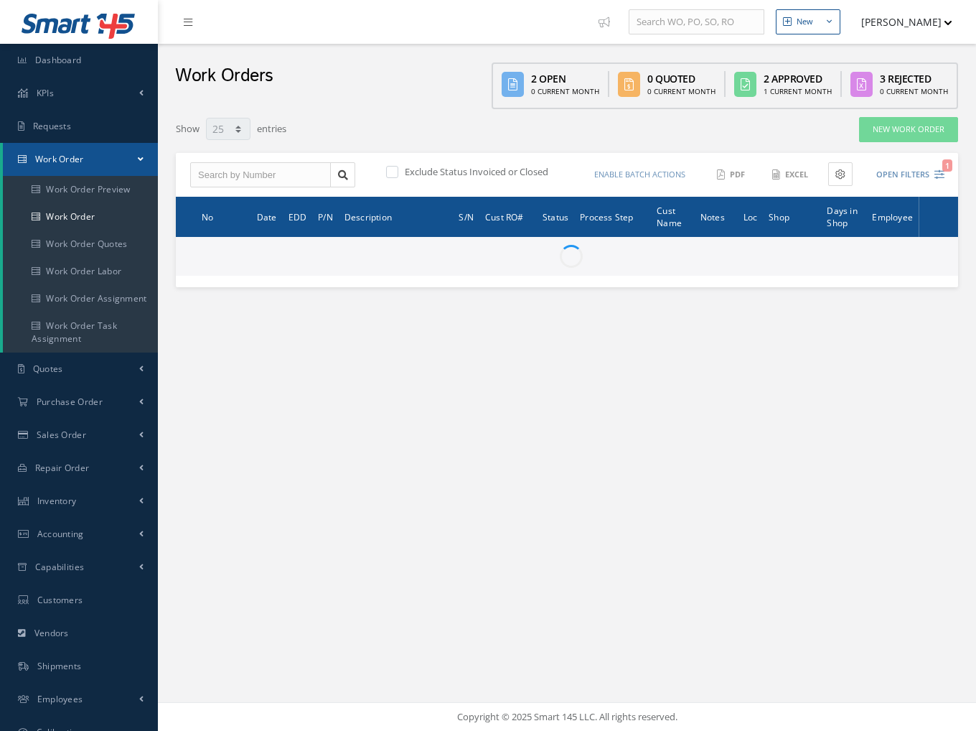
select select "25"
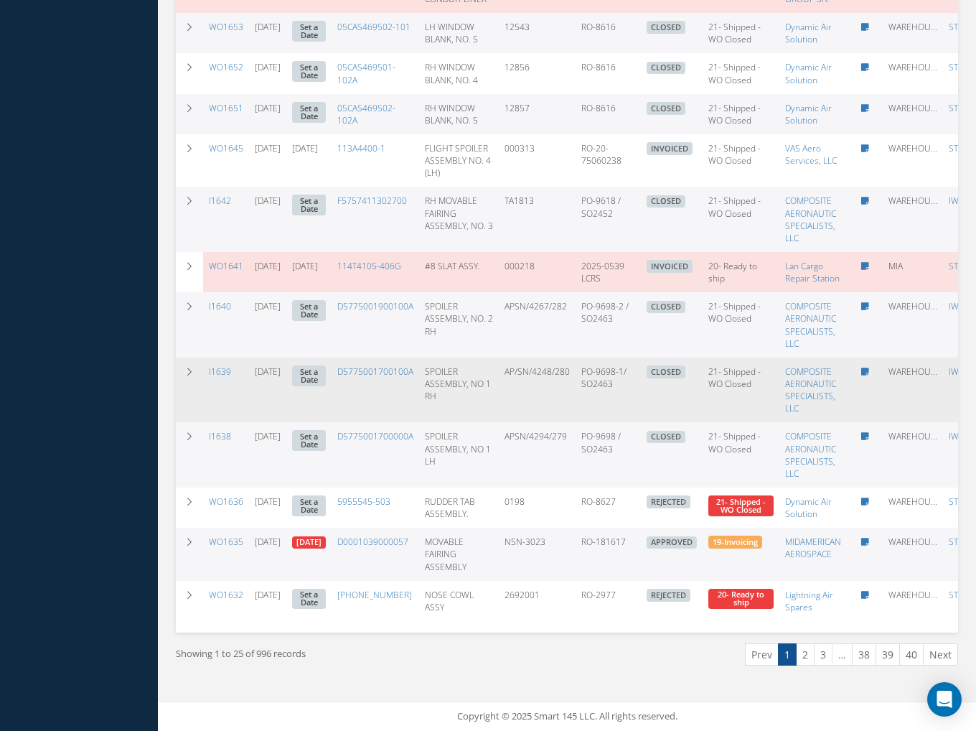
scroll to position [1166, 0]
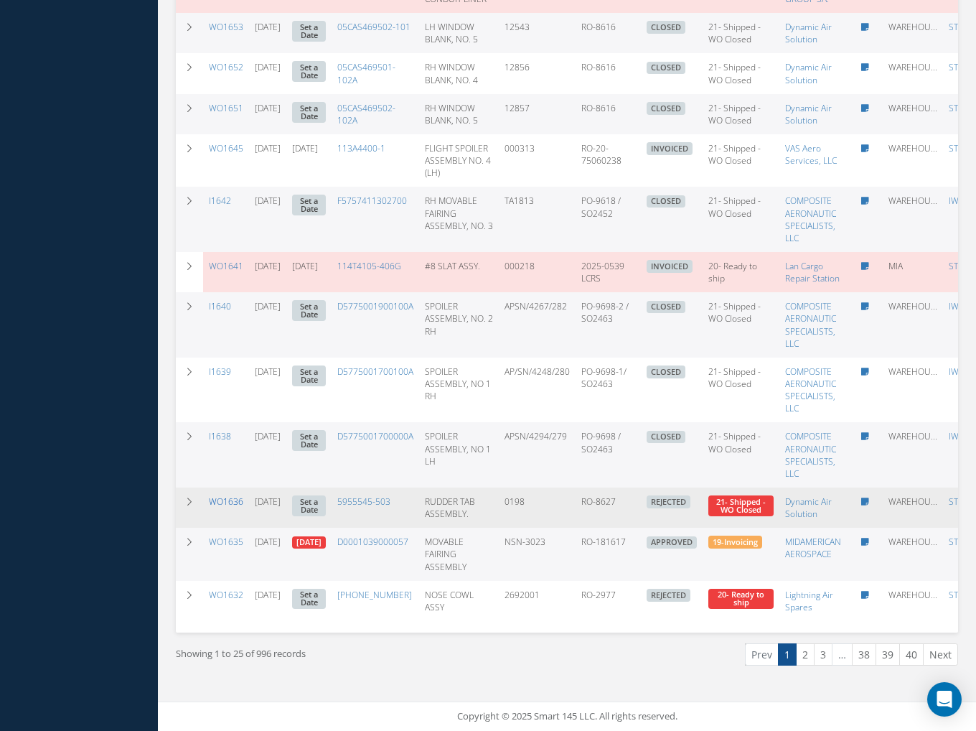
click at [225, 495] on link "WO1636" at bounding box center [226, 501] width 34 height 12
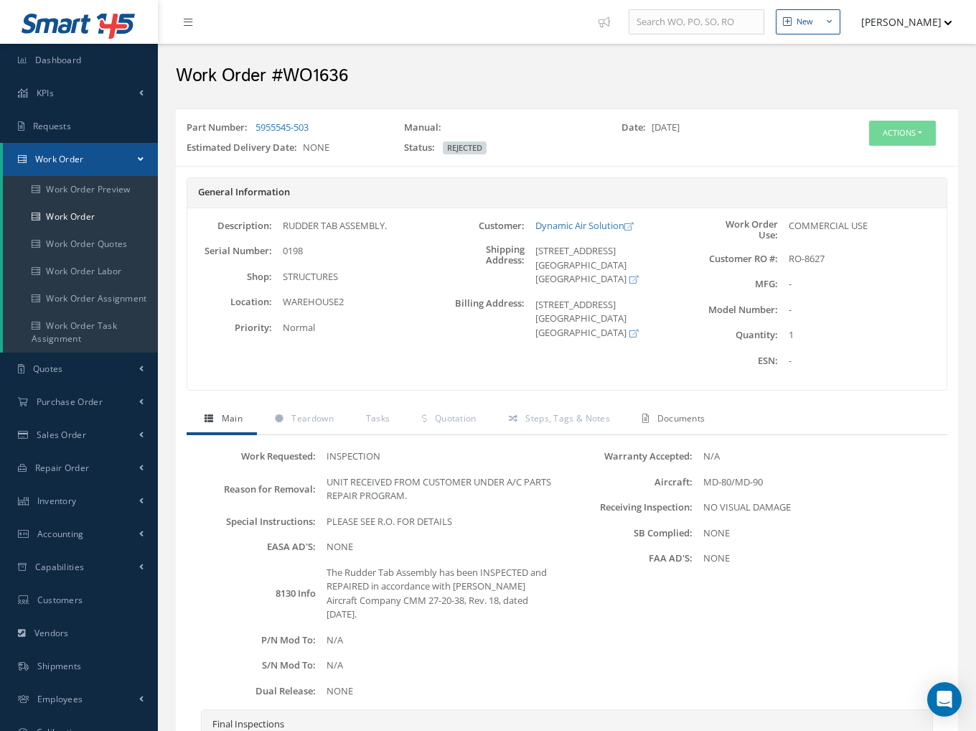
click at [663, 414] on span "Documents" at bounding box center [682, 418] width 48 height 12
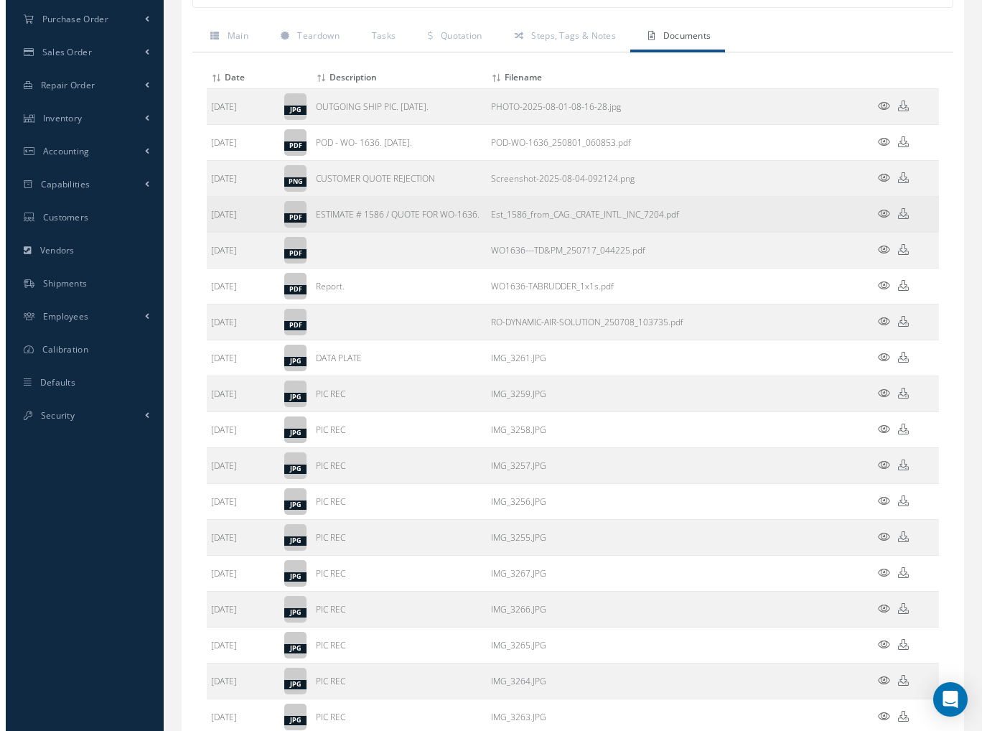
scroll to position [311, 0]
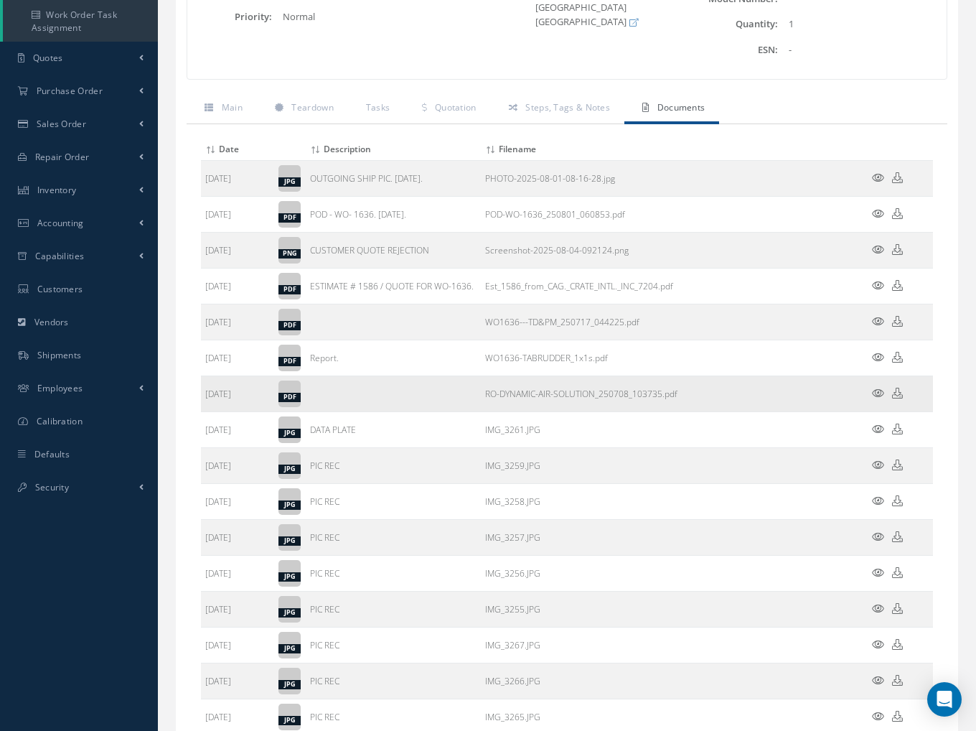
click at [878, 388] on icon at bounding box center [878, 393] width 12 height 11
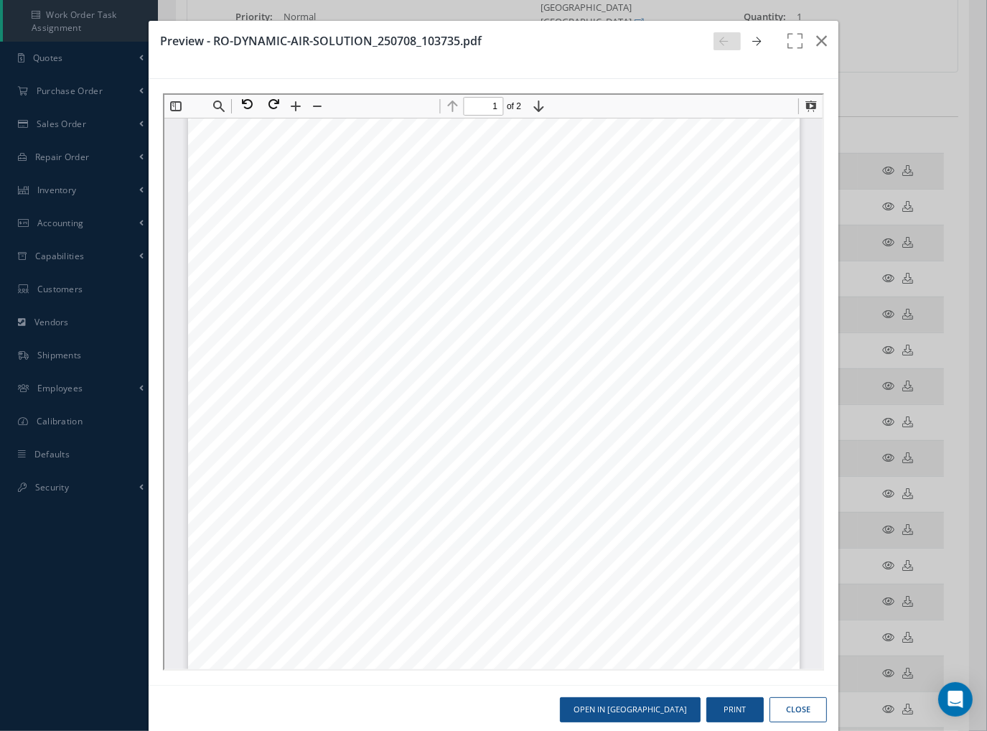
scroll to position [223, 0]
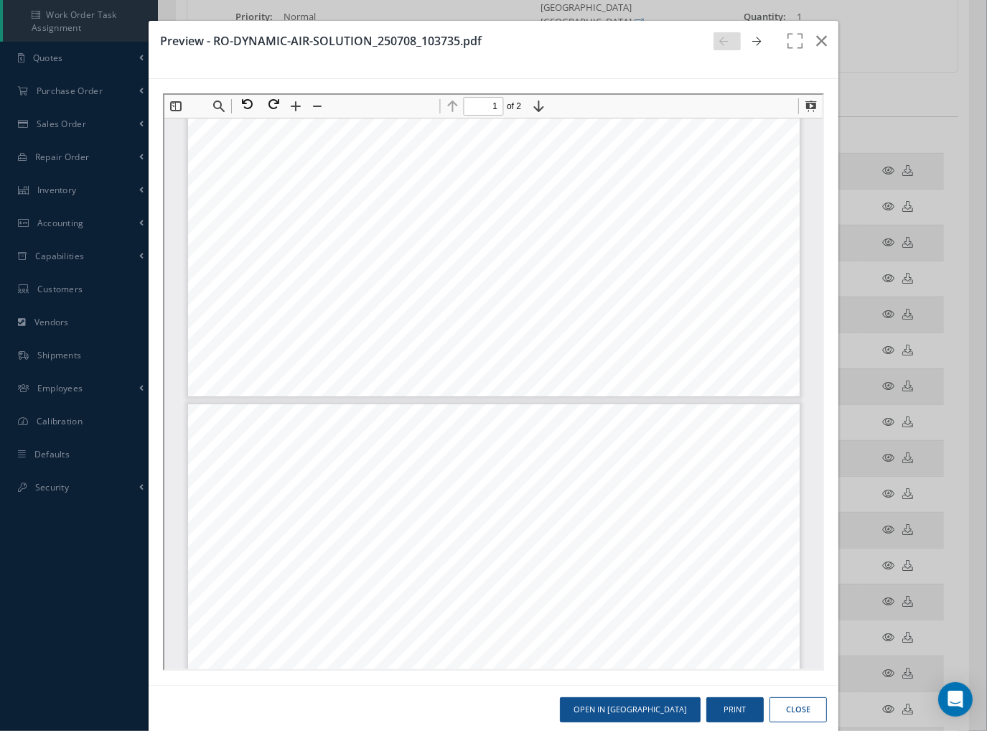
type input "2"
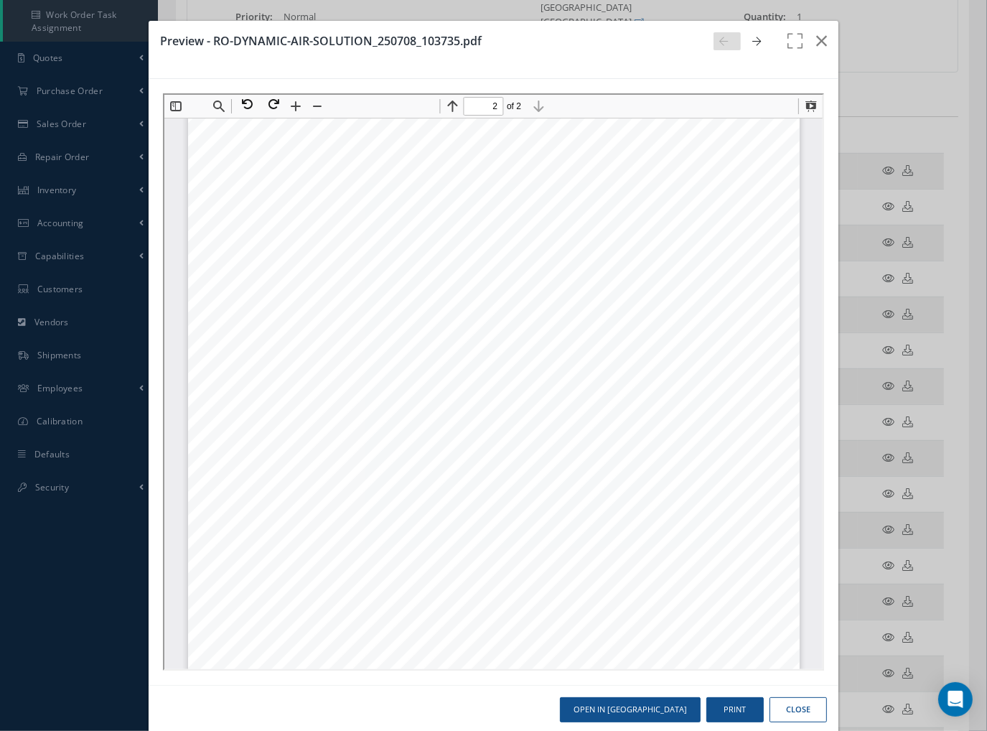
scroll to position [909, 0]
drag, startPoint x: 807, startPoint y: 280, endPoint x: 985, endPoint y: 554, distance: 327.0
click at [816, 45] on icon "button" at bounding box center [821, 40] width 11 height 17
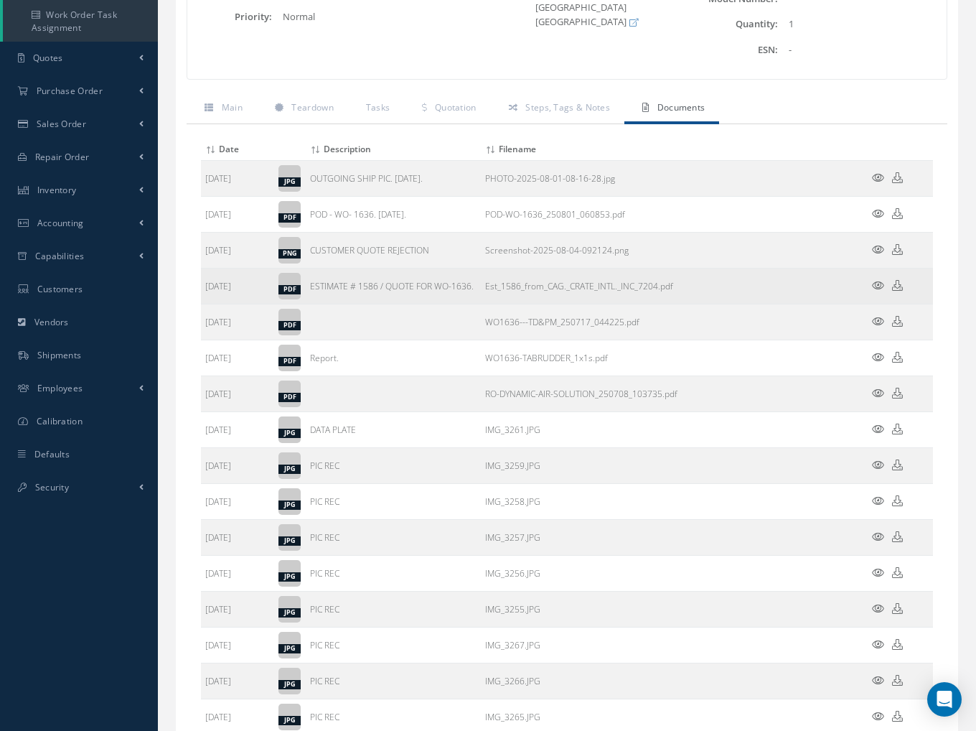
click at [876, 282] on icon at bounding box center [878, 285] width 12 height 11
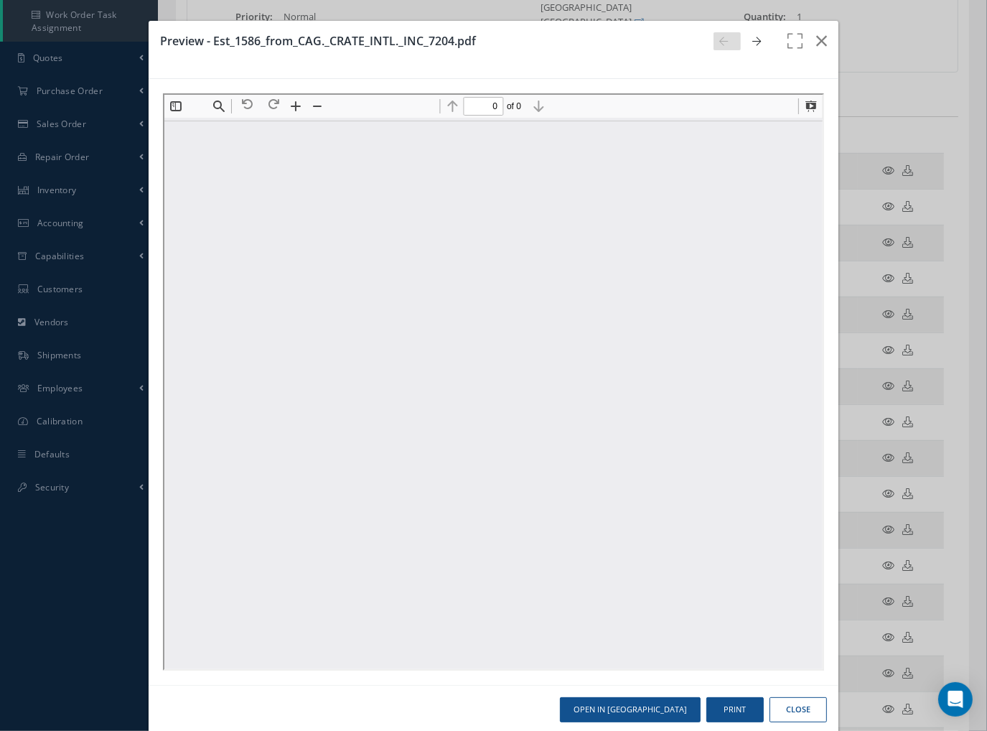
scroll to position [0, 0]
type input "1"
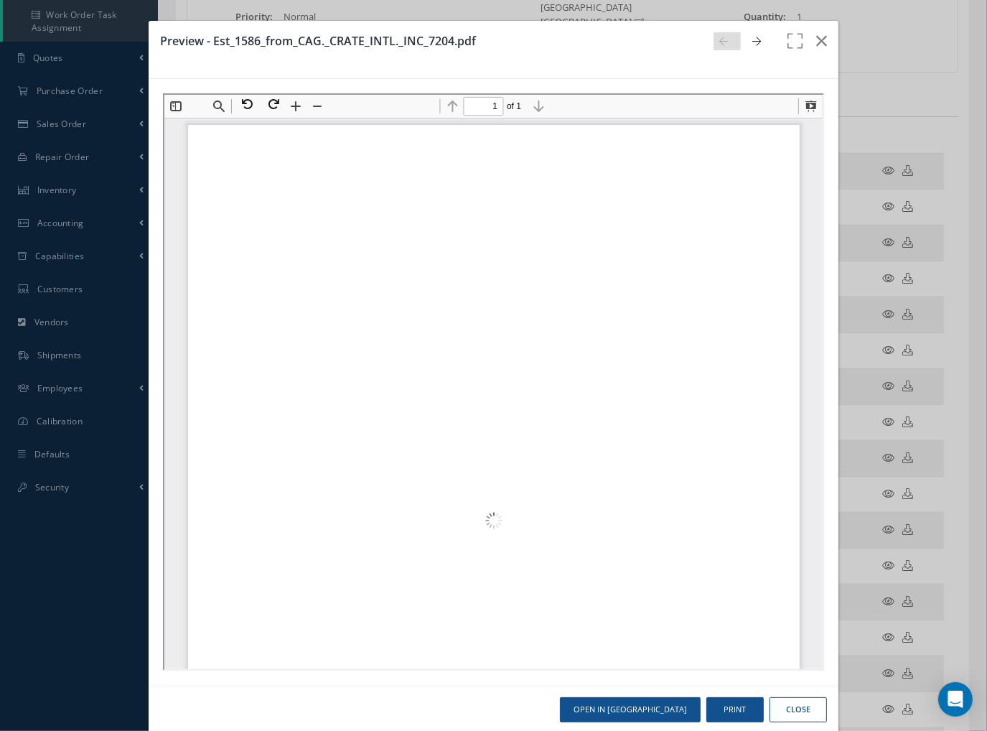
scroll to position [7, 0]
click at [816, 41] on icon "button" at bounding box center [821, 40] width 11 height 17
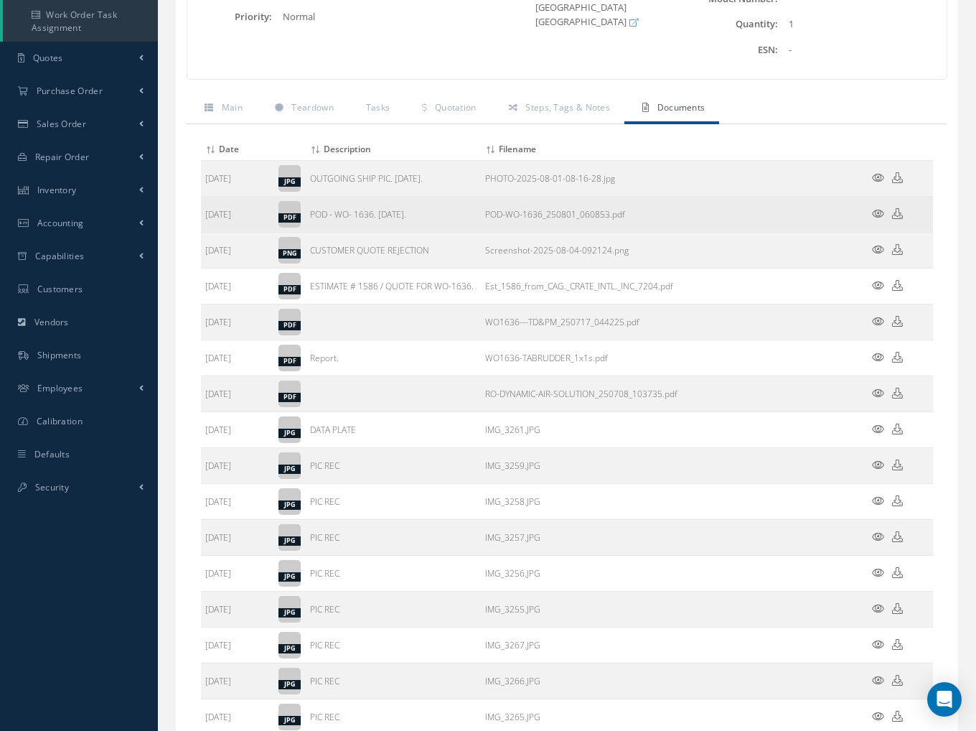
click at [877, 211] on icon at bounding box center [878, 213] width 12 height 11
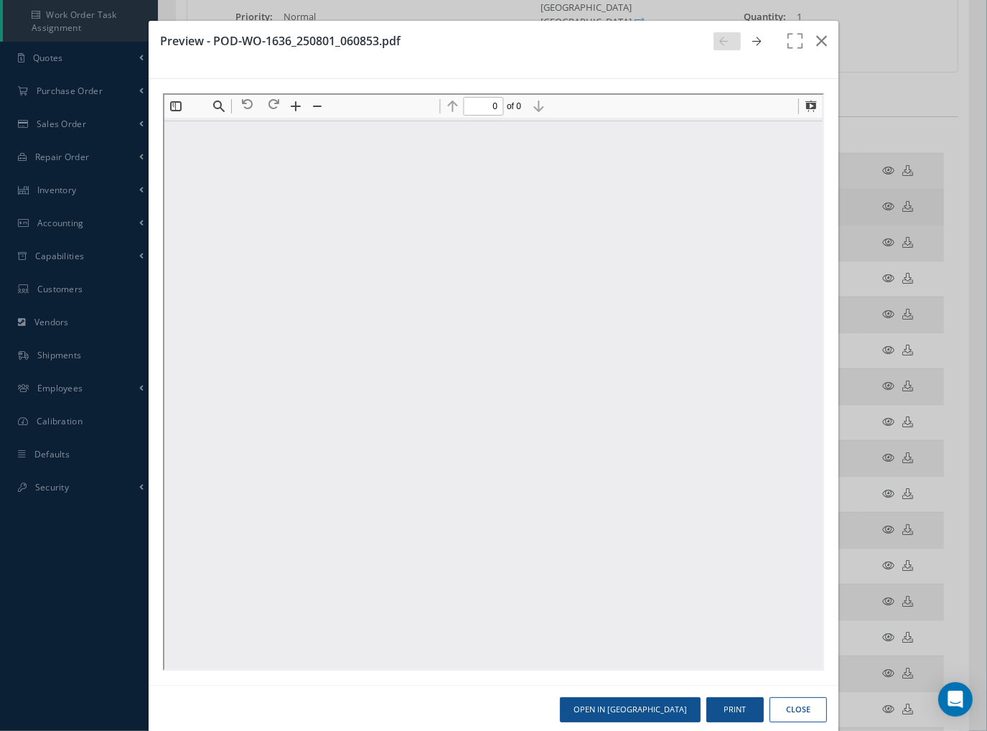
scroll to position [0, 0]
type input "1"
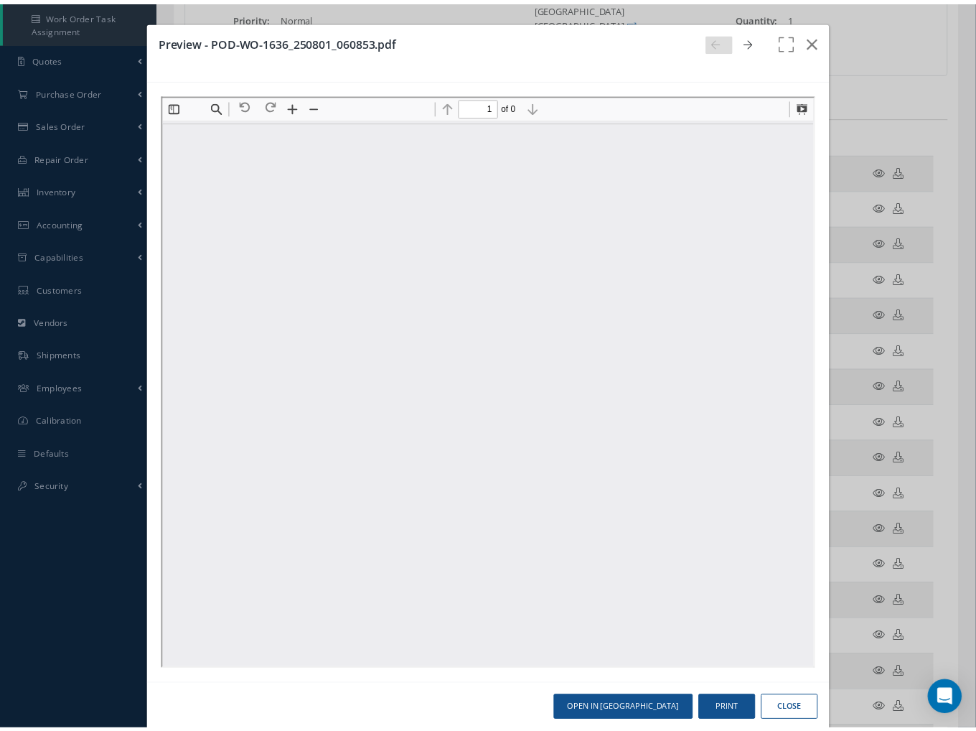
scroll to position [7, 0]
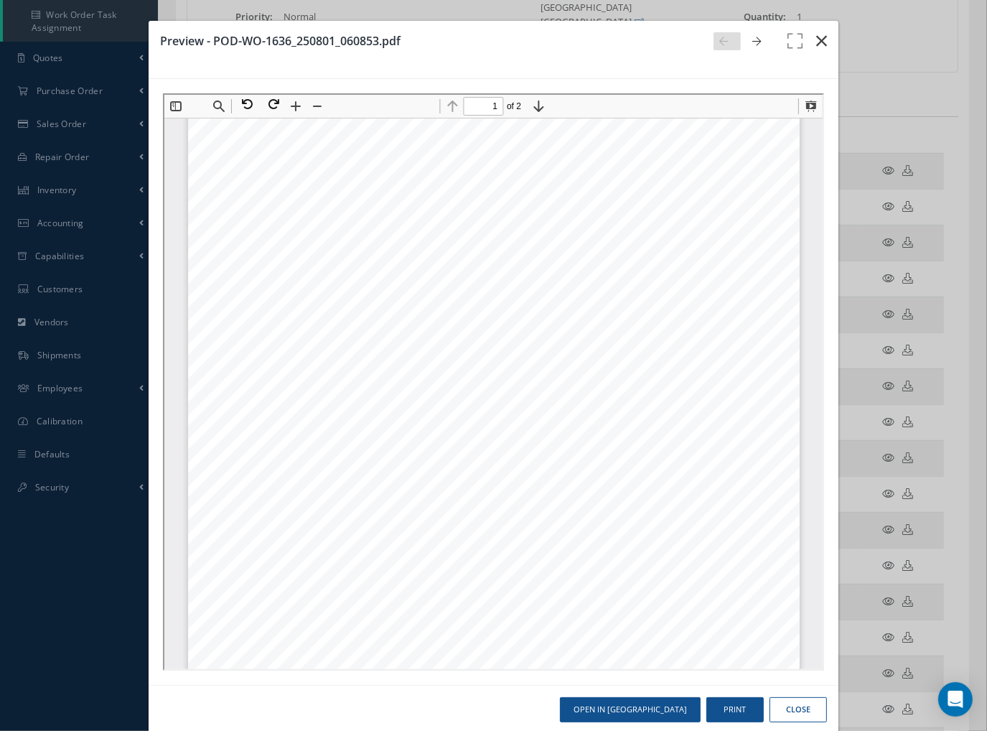
click at [821, 37] on button "button" at bounding box center [822, 41] width 34 height 40
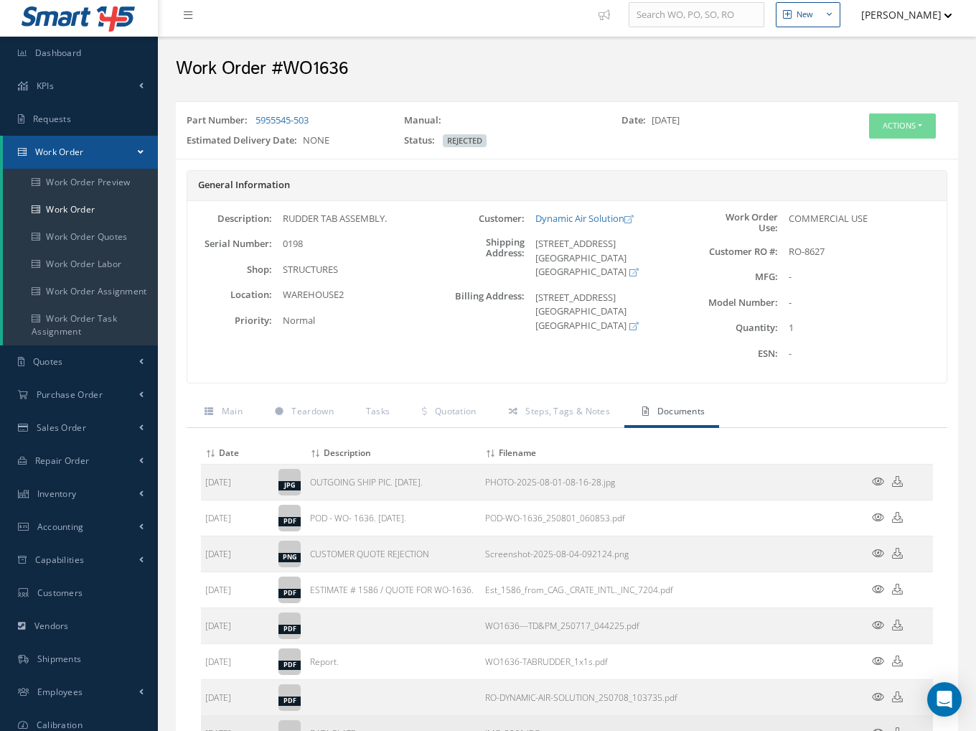
scroll to position [0, 0]
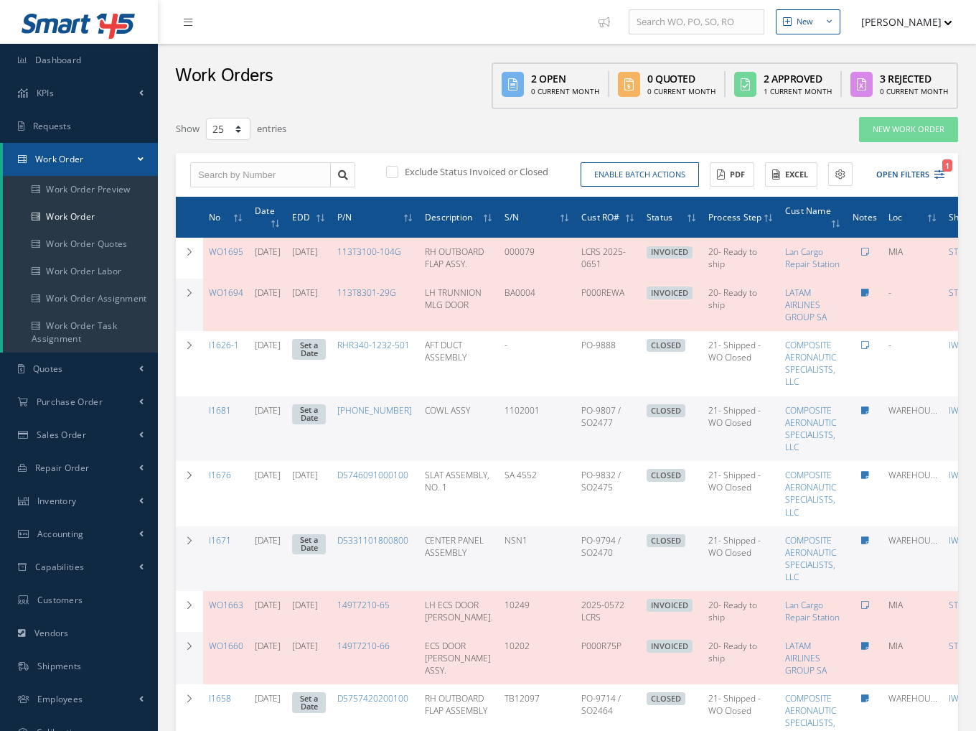
select select "25"
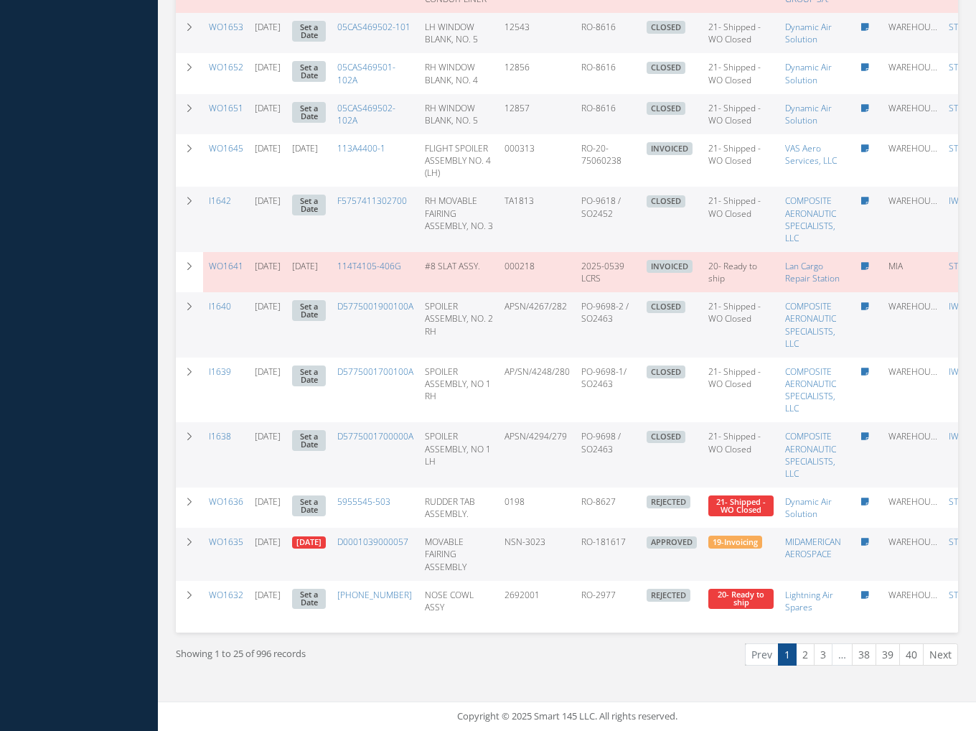
scroll to position [1166, 0]
click at [807, 655] on link "2" at bounding box center [805, 654] width 19 height 22
